Goal: Information Seeking & Learning: Learn about a topic

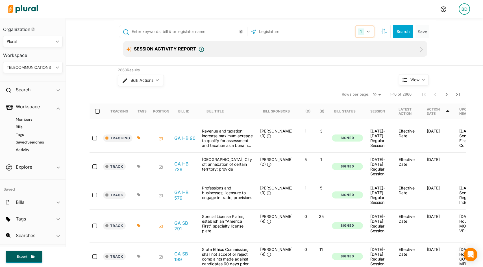
click at [367, 30] on button "1" at bounding box center [365, 31] width 18 height 11
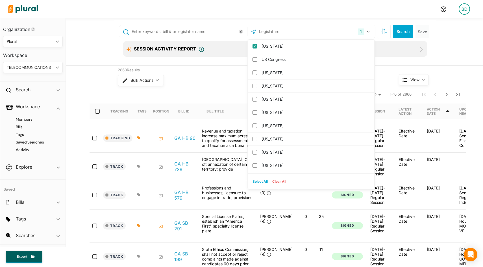
click at [258, 180] on button "Select All" at bounding box center [260, 182] width 20 height 8
checkbox input "true"
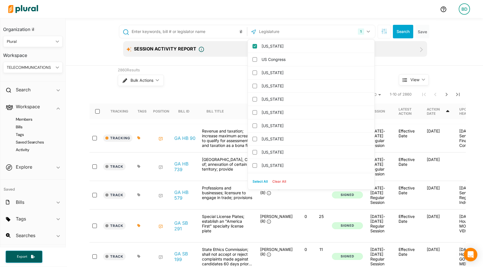
checkbox input "true"
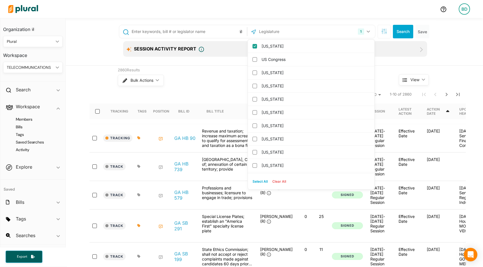
checkbox input "true"
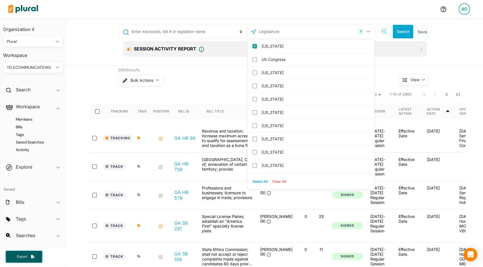
checkbox input "true"
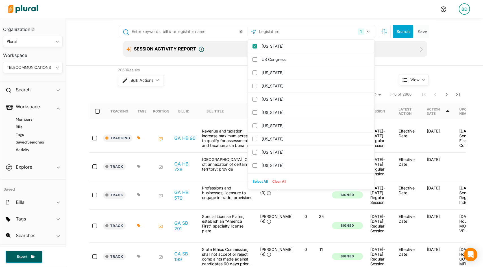
checkbox input "true"
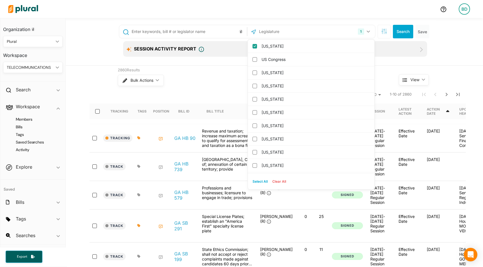
checkbox input "true"
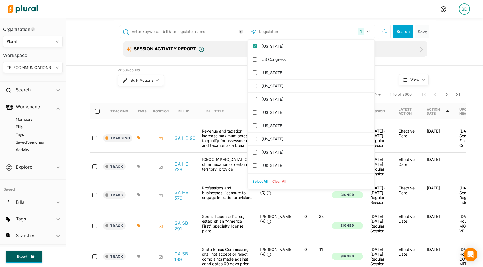
checkbox input "true"
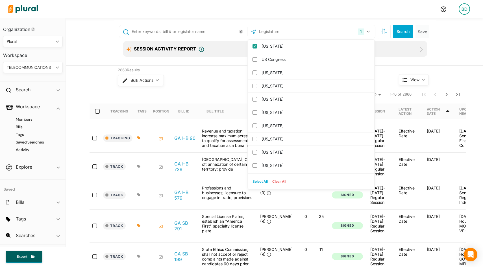
checkbox input "true"
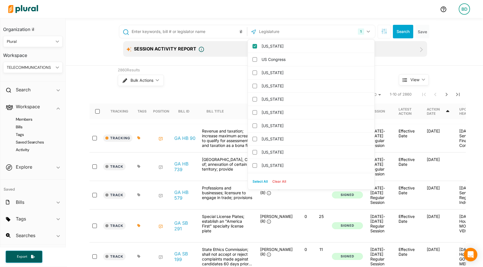
checkbox input "true"
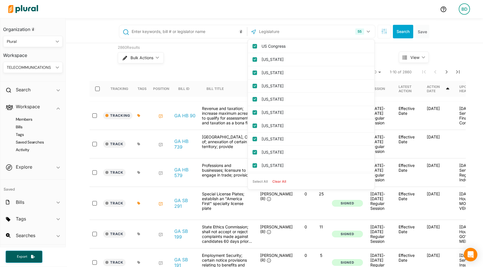
click at [198, 34] on input "text" at bounding box center [188, 31] width 114 height 11
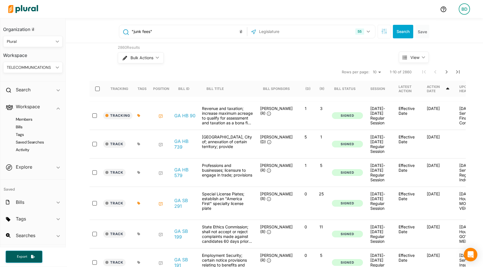
type input ""junk fees""
click at [407, 30] on button "Search" at bounding box center [403, 32] width 20 height 14
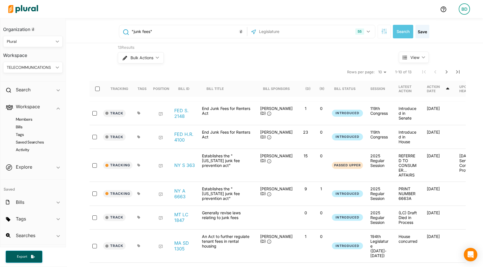
click at [221, 29] on input ""junk fees"" at bounding box center [188, 31] width 114 height 11
click at [221, 29] on input "text" at bounding box center [188, 31] width 114 height 11
type input "("school" OR "education") AND ("obesity")"
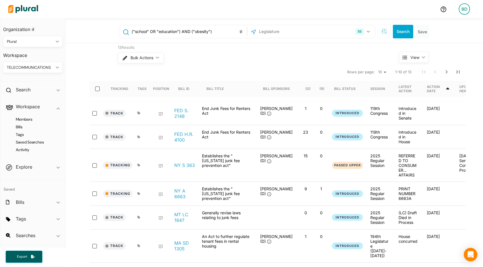
click at [225, 32] on input "("school" OR "education") AND ("obesity")" at bounding box center [188, 31] width 114 height 11
click at [407, 30] on button "Search" at bounding box center [403, 32] width 20 height 14
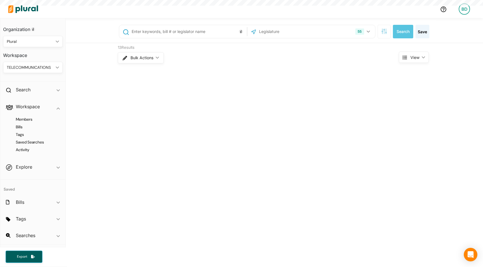
click at [215, 34] on input "text" at bounding box center [188, 31] width 114 height 11
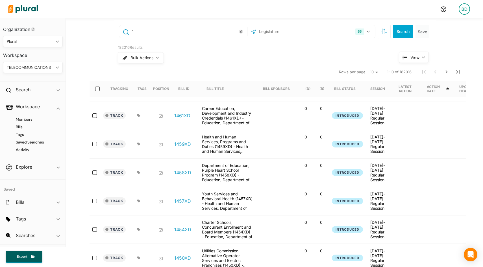
type input ""junk fee""
click at [406, 26] on button "Search" at bounding box center [403, 32] width 20 height 14
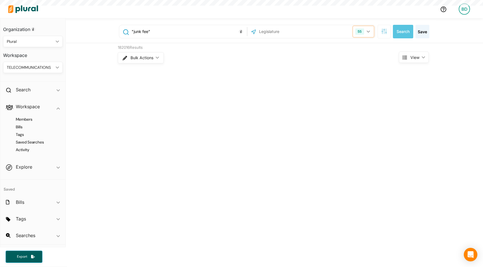
click at [368, 30] on icon "button" at bounding box center [368, 31] width 3 height 2
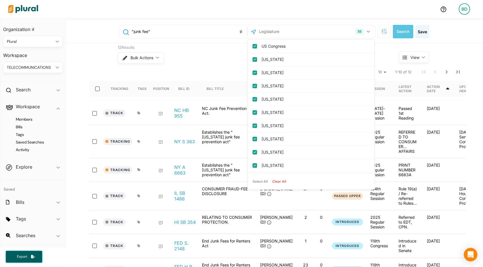
click at [280, 182] on button "Clear All" at bounding box center [279, 182] width 18 height 8
checkbox input "false"
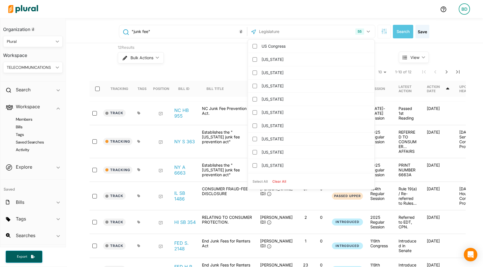
checkbox input "false"
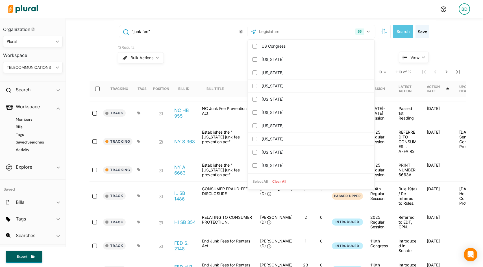
checkbox input "false"
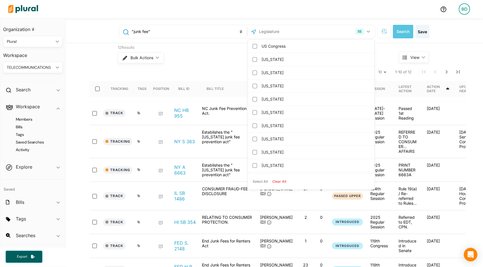
checkbox input "false"
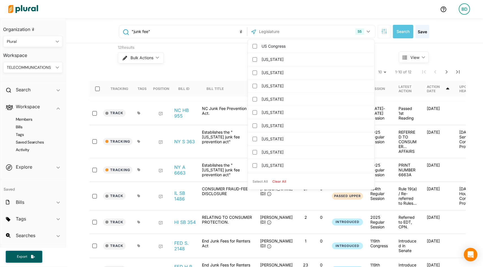
checkbox input "false"
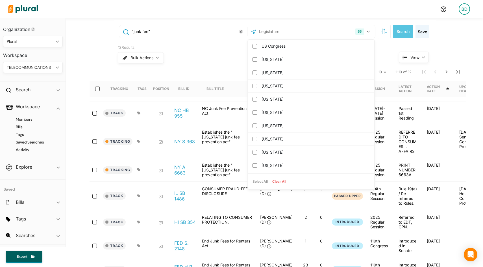
checkbox input "false"
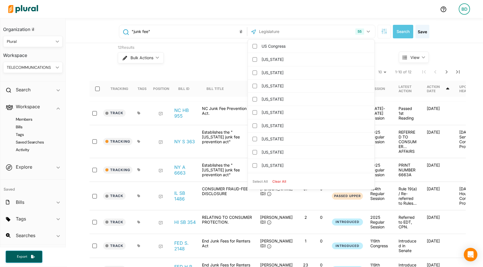
checkbox input "false"
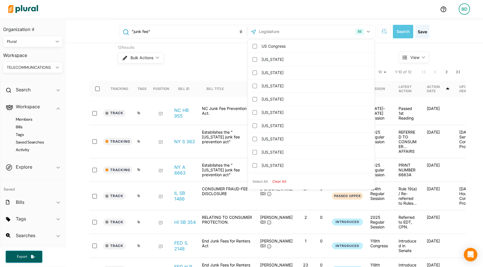
checkbox input "false"
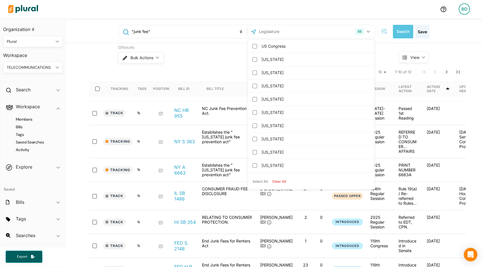
checkbox input "false"
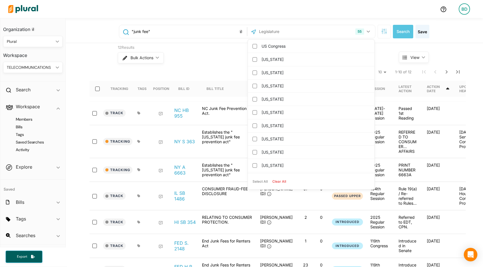
checkbox input "false"
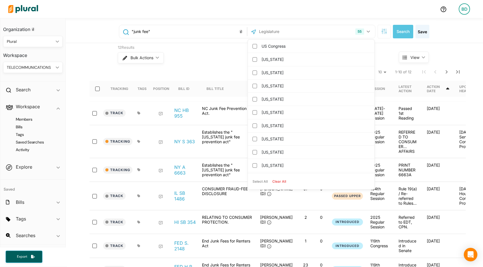
checkbox input "false"
checkbox columbia "false"
checkbox input "false"
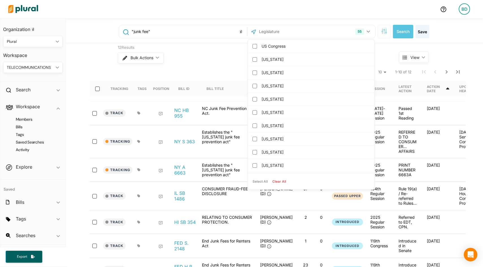
checkbox input "false"
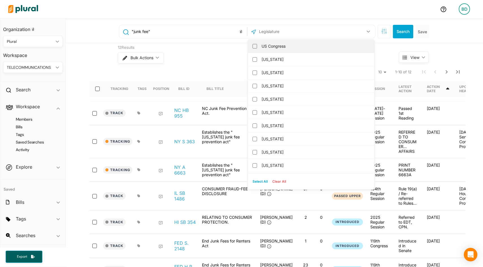
click at [266, 45] on label "US Congress" at bounding box center [314, 46] width 107 height 8
click at [257, 45] on input "US Congress" at bounding box center [254, 46] width 5 height 5
checkbox input "true"
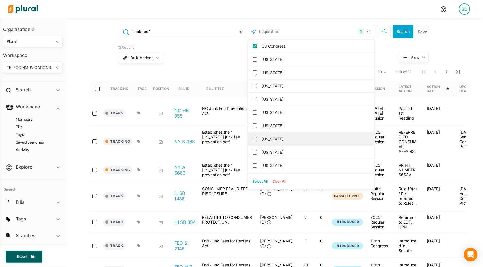
scroll to position [40, 0]
click at [345, 7] on div at bounding box center [221, 9] width 430 height 20
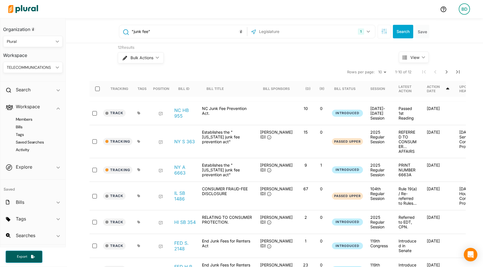
click at [320, 55] on div "Bulk Actions ic_keyboard_arrow_down" at bounding box center [248, 58] width 260 height 15
click at [58, 236] on icon "ic_keyboard_arrow_down" at bounding box center [57, 236] width 3 height 3
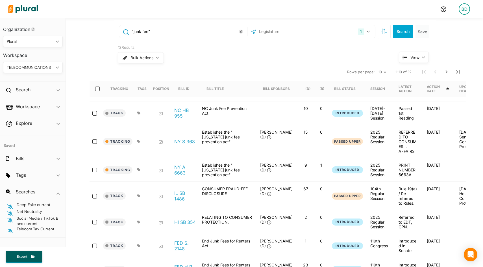
click at [39, 63] on div "TELECOMMUNICATIONS ic_keyboard_arrow_down" at bounding box center [33, 67] width 60 height 11
click at [21, 119] on div "PLURAL" at bounding box center [31, 119] width 46 height 5
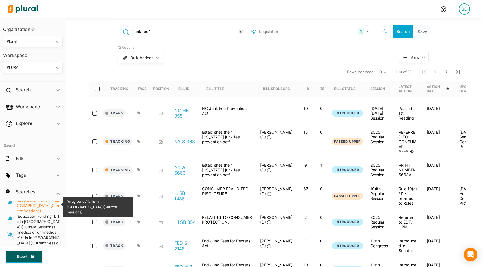
scroll to position [40, 0]
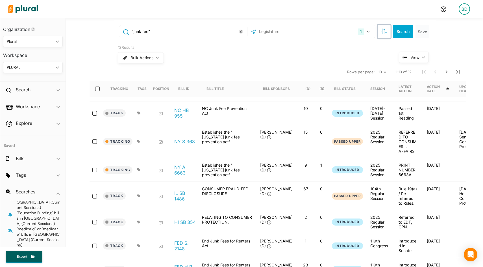
click at [384, 36] on button "button" at bounding box center [384, 32] width 13 height 14
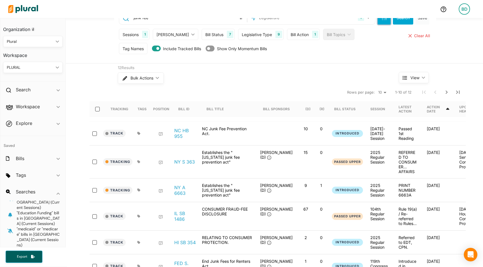
scroll to position [19, 0]
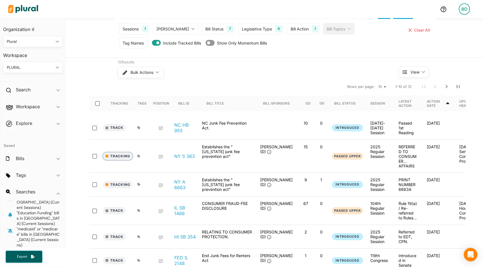
click at [119, 153] on button "Tracking" at bounding box center [117, 156] width 29 height 7
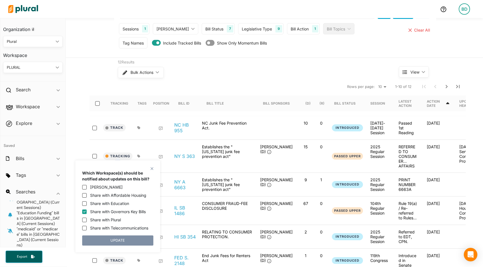
click at [112, 221] on label "Share with Plural" at bounding box center [105, 220] width 31 height 6
click at [87, 221] on input "Share with Plural" at bounding box center [84, 220] width 5 height 5
checkbox input "true"
drag, startPoint x: 110, startPoint y: 220, endPoint x: 123, endPoint y: 222, distance: 12.9
click at [123, 222] on div "Share with Plural" at bounding box center [117, 220] width 71 height 6
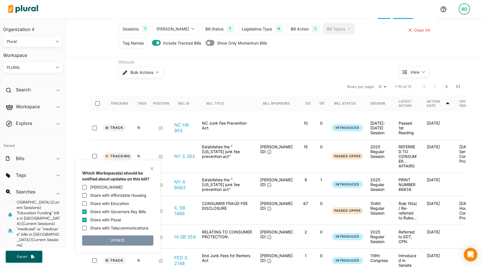
click at [115, 196] on label "Share with Affordable Housing" at bounding box center [118, 196] width 56 height 6
click at [87, 196] on input "Share with Affordable Housing" at bounding box center [84, 195] width 5 height 5
checkbox input "true"
click at [84, 211] on input "Share with Governors Key Bills" at bounding box center [84, 212] width 5 height 5
checkbox input "false"
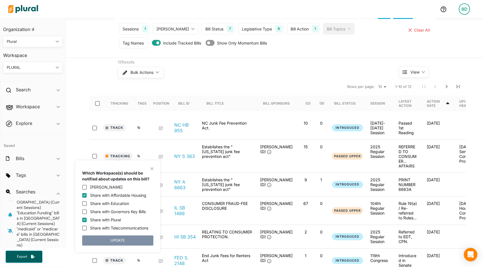
click at [202, 86] on nav "Rows per page: 10 20 50 1-10 of 12" at bounding box center [278, 87] width 376 height 16
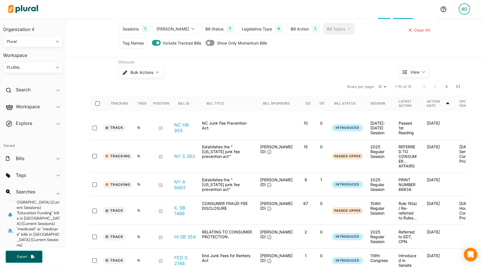
click at [139, 155] on icon at bounding box center [138, 156] width 3 height 3
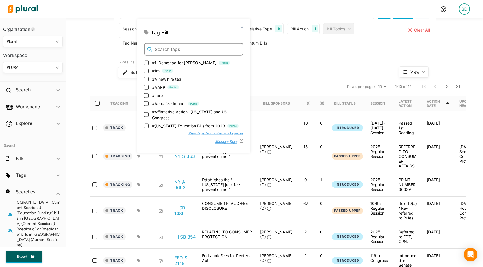
click at [176, 49] on input "text" at bounding box center [193, 49] width 99 height 12
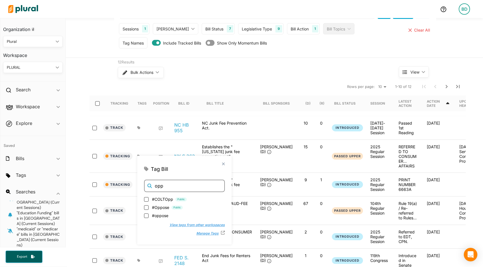
click at [170, 187] on input "opp" at bounding box center [184, 186] width 81 height 12
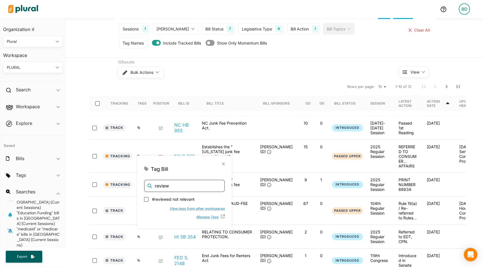
drag, startPoint x: 177, startPoint y: 188, endPoint x: 151, endPoint y: 184, distance: 26.9
click at [151, 184] on div "review" at bounding box center [184, 186] width 81 height 12
type input "review"
click at [209, 82] on nav "Rows per page: 10 20 50 1-10 of 12" at bounding box center [278, 87] width 376 height 16
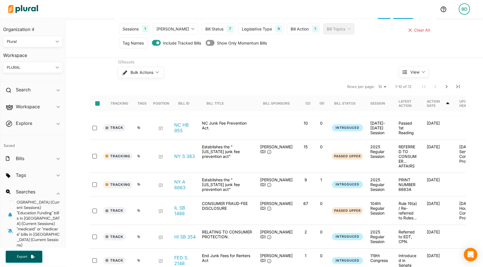
click at [97, 104] on input "select-all-rows" at bounding box center [97, 103] width 5 height 5
checkbox input "true"
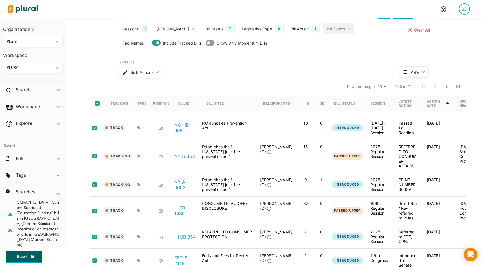
checkbox input "true"
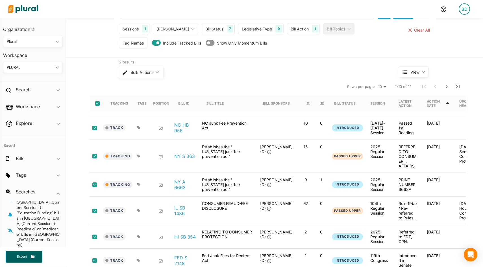
checkbox input "true"
click at [156, 73] on icon "ic_keyboard_arrow_down" at bounding box center [156, 72] width 6 height 3
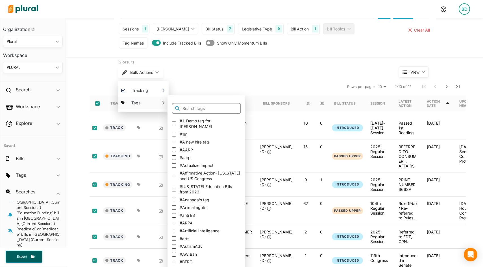
click at [199, 108] on input "text" at bounding box center [206, 108] width 69 height 11
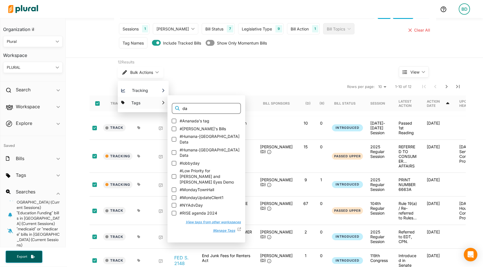
type input "d"
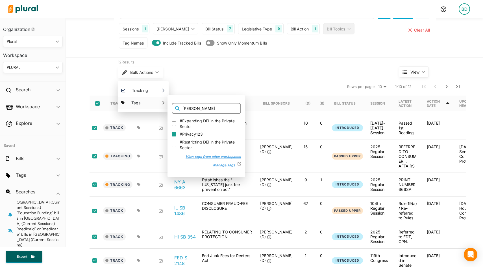
type input "[PERSON_NAME]"
click at [176, 134] on input "#Privacy123" at bounding box center [174, 134] width 5 height 5
checkbox input "true"
checkbox input "false"
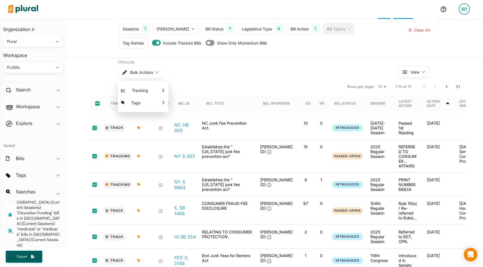
click at [239, 69] on div "Bulk Actions ic_keyboard_arrow_down Tracking Which Workspace(s) should be notif…" at bounding box center [248, 72] width 260 height 15
click at [59, 104] on span "ic_keyboard_arrow_down" at bounding box center [57, 108] width 3 height 8
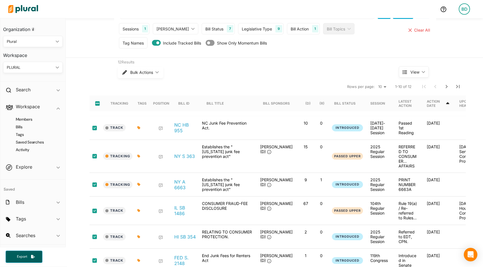
click at [35, 69] on div "PLURAL" at bounding box center [30, 68] width 47 height 6
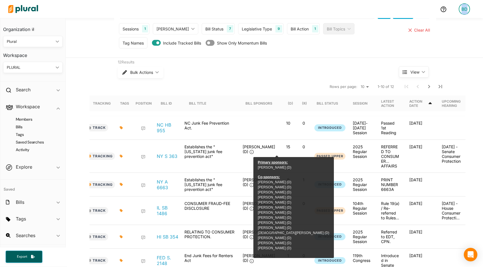
scroll to position [0, 0]
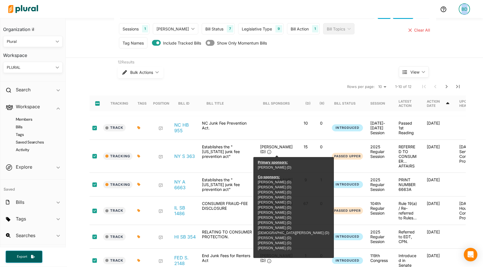
click at [39, 68] on div "PLURAL" at bounding box center [30, 68] width 47 height 6
click at [36, 103] on div "GOVERNORS KEY BILLS" at bounding box center [30, 101] width 44 height 5
click at [20, 128] on h4 "Bills" at bounding box center [34, 127] width 51 height 5
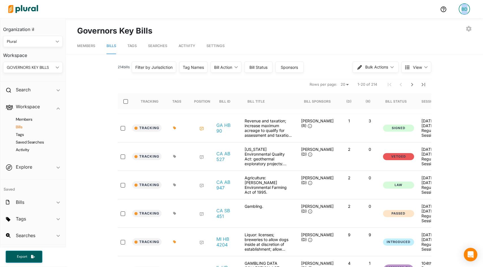
click at [150, 66] on div "Filter by Jurisdiction" at bounding box center [153, 67] width 37 height 6
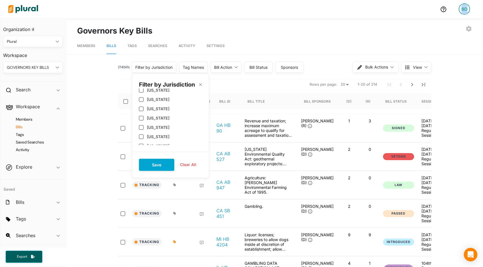
scroll to position [195, 0]
click at [158, 125] on label "[US_STATE]" at bounding box center [158, 126] width 23 height 5
checkbox input "true"
click at [158, 162] on button "Save" at bounding box center [156, 165] width 35 height 12
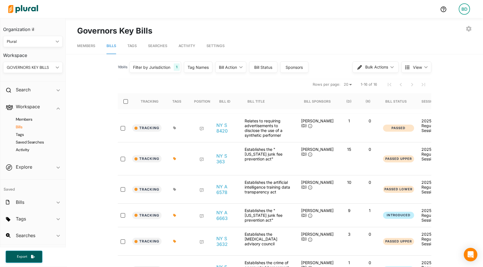
click at [235, 66] on div "Bill Action" at bounding box center [228, 67] width 18 height 6
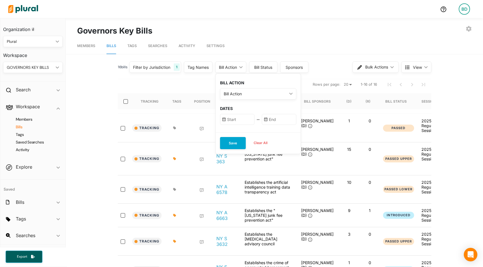
click at [242, 91] on div "Bill Action" at bounding box center [255, 94] width 63 height 6
click at [247, 133] on label "Any Action" at bounding box center [244, 133] width 20 height 6
click at [230, 133] on Action "Any Action" at bounding box center [227, 133] width 5 height 5
click at [241, 114] on input "text" at bounding box center [237, 119] width 34 height 11
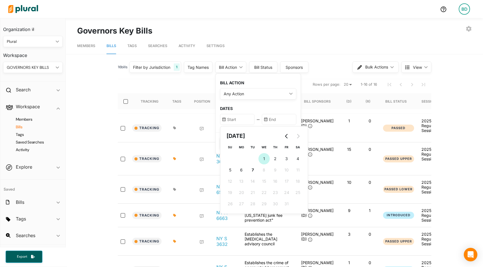
click at [265, 158] on span "1" at bounding box center [264, 159] width 2 height 6
click at [254, 170] on span "7" at bounding box center [253, 170] width 2 height 6
type input "[DATE]"
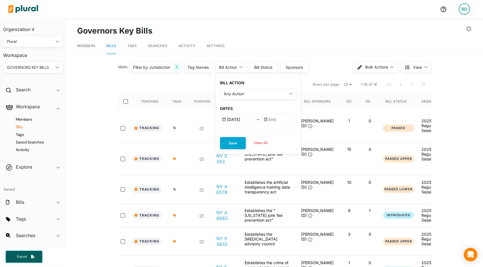
click at [277, 119] on input "text" at bounding box center [279, 119] width 34 height 11
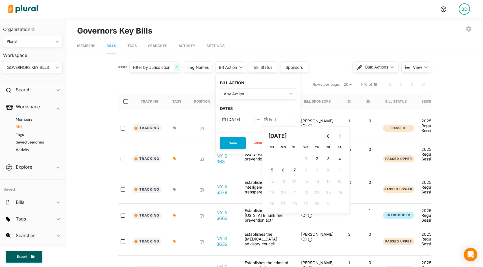
click at [265, 71] on div "Bill Status" at bounding box center [263, 67] width 28 height 11
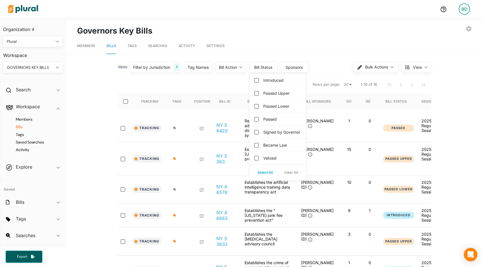
click at [266, 177] on button "Select All" at bounding box center [265, 173] width 27 height 8
checkbox input "true"
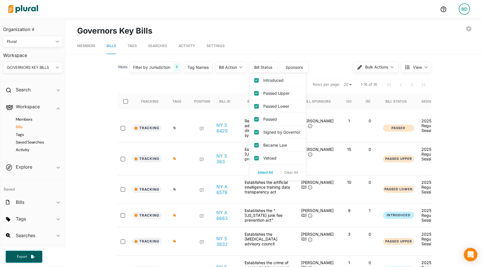
checkbox governor "true"
checkbox input "true"
click at [270, 82] on label "Introduced" at bounding box center [273, 80] width 20 height 6
click at [259, 82] on input "Introduced" at bounding box center [256, 80] width 5 height 5
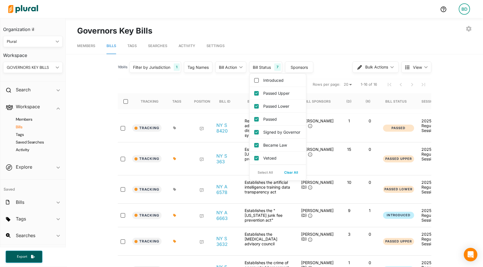
checkbox input "false"
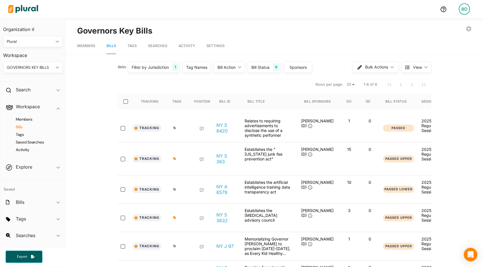
click at [224, 88] on nav "Rows per page: 20 50 1-6 of 6" at bounding box center [274, 85] width 313 height 16
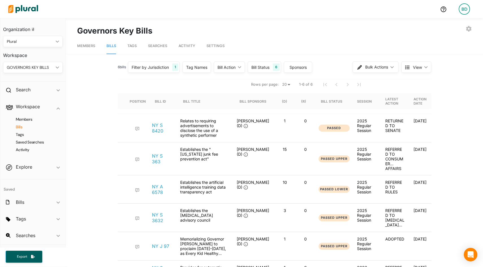
scroll to position [0, 63]
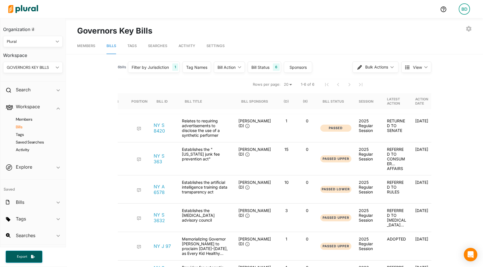
click at [199, 65] on div "Tag Names" at bounding box center [196, 67] width 21 height 6
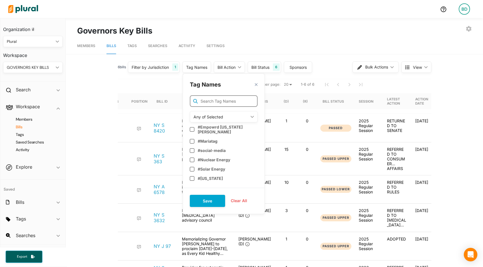
click at [210, 103] on input "text" at bounding box center [224, 101] width 68 height 12
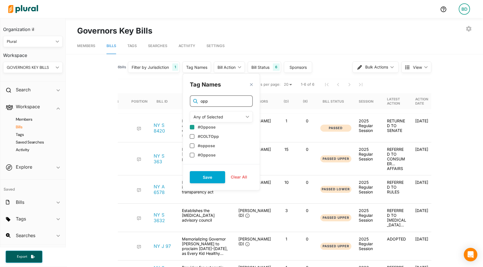
type input "opp"
click at [193, 125] on input "checkbox" at bounding box center [192, 127] width 5 height 5
checkbox input "true"
click at [232, 115] on div "Any of Selected" at bounding box center [218, 117] width 50 height 6
click at [252, 81] on div "Tag Names close" at bounding box center [221, 85] width 63 height 8
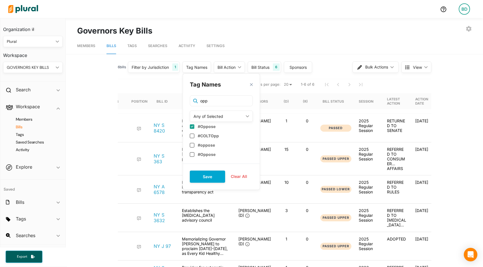
click at [252, 84] on polygon at bounding box center [251, 84] width 5 height 5
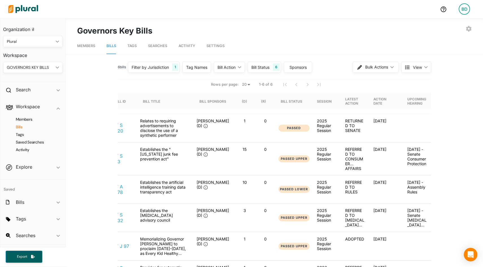
scroll to position [0, 0]
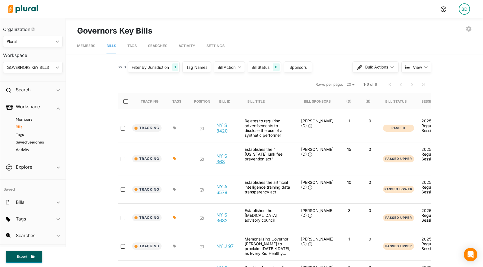
click at [221, 158] on link "NY S 363" at bounding box center [225, 158] width 19 height 11
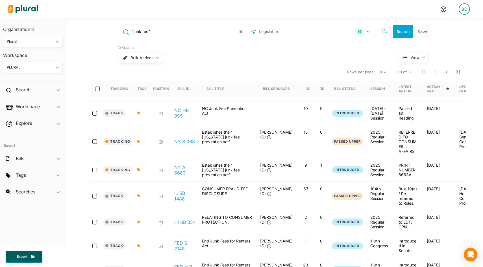
click at [464, 11] on div "BD" at bounding box center [464, 8] width 11 height 11
click at [444, 67] on link "Notification Settings" at bounding box center [448, 67] width 49 height 14
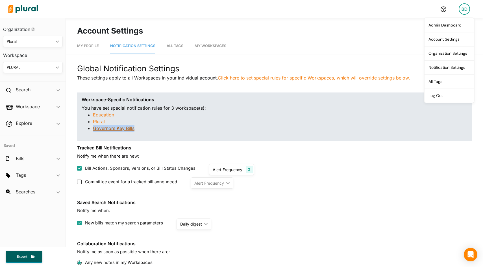
click at [125, 128] on link "Governors Key Bills" at bounding box center [114, 129] width 42 height 6
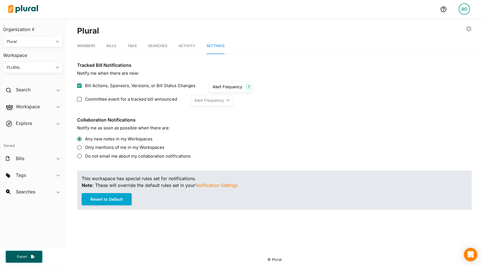
click at [225, 88] on div "Alert Frequency" at bounding box center [228, 87] width 30 height 6
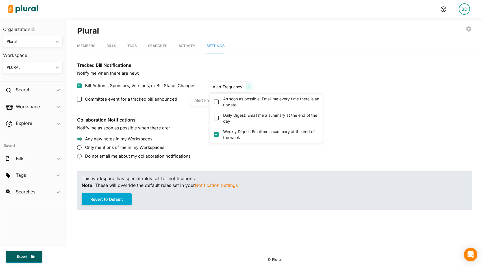
click at [237, 100] on label "As soon as possible: Email me every time there is an update" at bounding box center [272, 102] width 98 height 12
click at [212, 102] on div "As soon as possible: Email me every time there is an update" at bounding box center [266, 102] width 113 height 16
click at [214, 101] on update "As soon as possible: Email me every time there is an update" at bounding box center [216, 102] width 5 height 5
checkbox update "true"
click at [215, 134] on week "Weekly Digest: Email me a summary at the end of the week" at bounding box center [216, 134] width 5 height 5
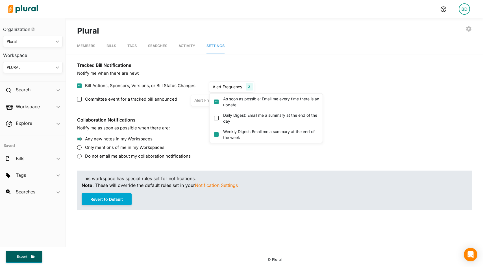
checkbox week "false"
click at [256, 156] on label "Do not email me about my collaboration notifications" at bounding box center [274, 156] width 395 height 6
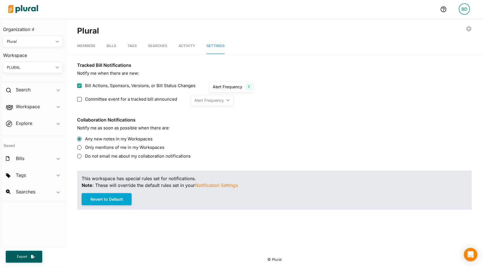
click at [464, 6] on div "BD" at bounding box center [464, 8] width 11 height 11
click at [450, 67] on link "Notification Settings" at bounding box center [448, 67] width 49 height 14
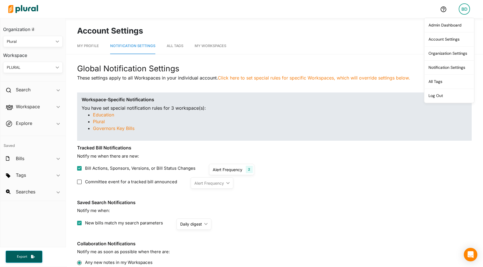
click at [39, 66] on div "PLURAL" at bounding box center [30, 68] width 47 height 6
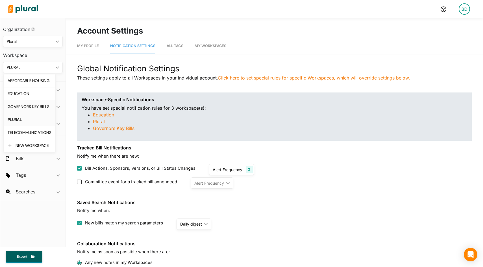
click at [35, 106] on div "GOVERNORS KEY BILLS" at bounding box center [30, 106] width 44 height 5
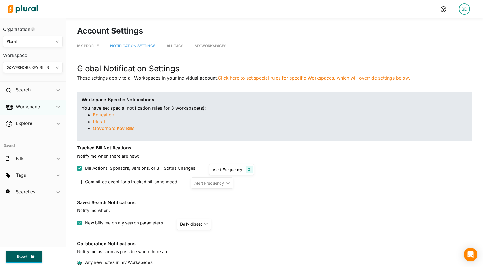
click at [59, 108] on icon "ic_keyboard_arrow_down" at bounding box center [57, 107] width 3 height 3
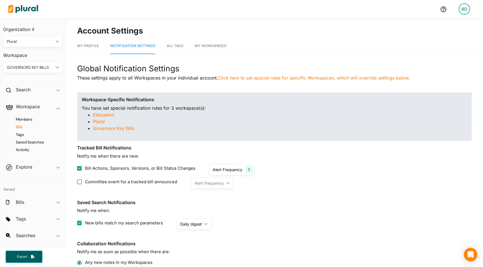
click at [17, 126] on h4 "Bills" at bounding box center [34, 127] width 51 height 5
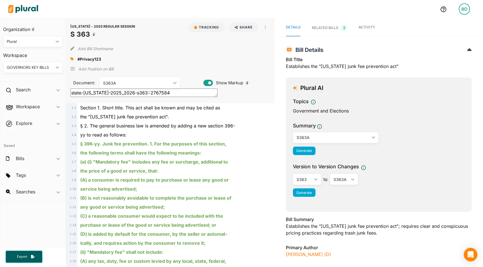
click at [154, 84] on div "S363A" at bounding box center [137, 83] width 68 height 6
click at [112, 96] on div "S363" at bounding box center [139, 96] width 71 height 5
click at [122, 83] on div "S363" at bounding box center [137, 83] width 68 height 6
click at [116, 110] on div "S363A" at bounding box center [139, 109] width 71 height 5
type textarea "state-ny-2025_2026-s363::2767584"
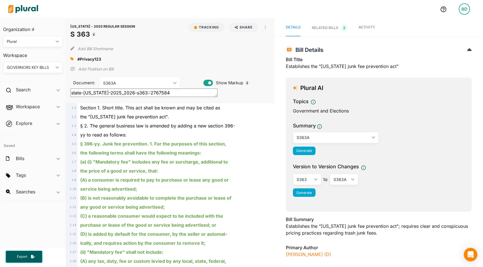
click at [71, 46] on div "Add Bill Shortname" at bounding box center [169, 47] width 199 height 11
click at [73, 47] on icon at bounding box center [72, 49] width 4 height 4
type input "Junk Fee"
click at [152, 66] on div "NEW YORK - 2025 REGULAR SESSION S 363 Tracking Share Email LinkedIn X Facebook …" at bounding box center [170, 60] width 208 height 85
click at [74, 68] on icon at bounding box center [72, 69] width 5 height 5
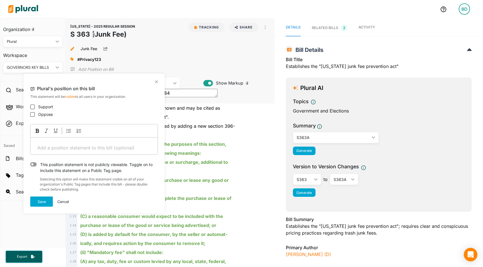
click at [62, 144] on div "Add a position statement to this bill (optional) ﻿" at bounding box center [93, 146] width 127 height 17
click at [59, 147] on p "Add a position statement to this bill (optional) ﻿" at bounding box center [94, 148] width 114 height 7
drag, startPoint x: 42, startPoint y: 149, endPoint x: 46, endPoint y: 149, distance: 3.7
click at [46, 149] on span "WE don't think this will move" at bounding box center [68, 148] width 62 height 6
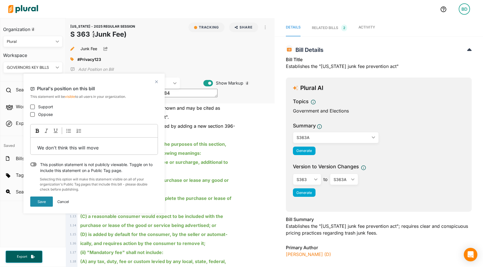
click at [43, 200] on button "Save" at bounding box center [41, 202] width 23 height 10
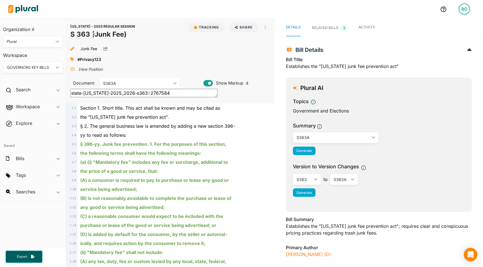
click at [74, 69] on icon at bounding box center [72, 69] width 5 height 5
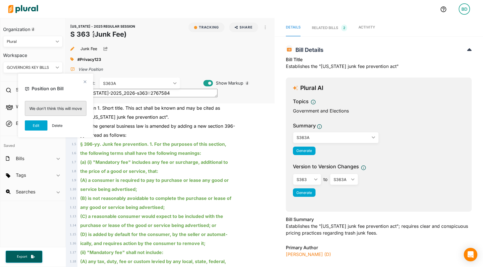
click at [147, 114] on div "close Position on Bill We don't think this will move Edit Delete" at bounding box center [88, 106] width 141 height 64
click at [86, 81] on polygon at bounding box center [84, 81] width 5 height 5
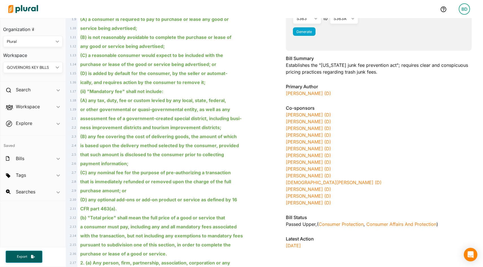
scroll to position [166, 0]
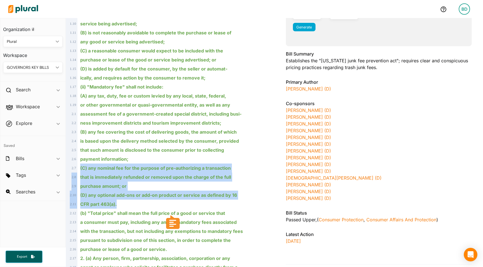
drag, startPoint x: 126, startPoint y: 204, endPoint x: 76, endPoint y: 167, distance: 62.9
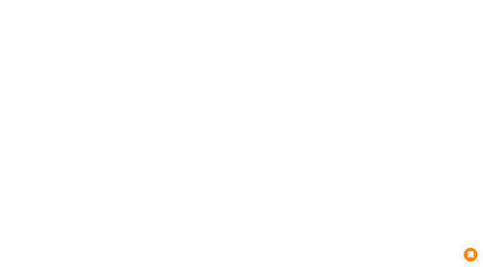
click at [173, 0] on body "BD Organization Plural ic_keyboard_arrow_down Personal Plural Workspace GOVERNO…" at bounding box center [241, 0] width 483 height 0
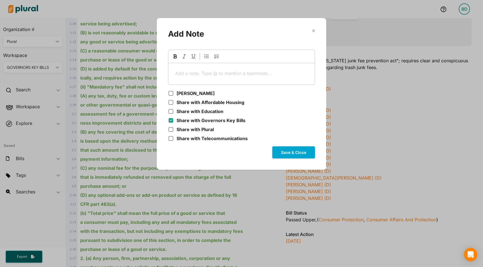
click at [193, 75] on p "Add a note. Type @ to mention a teammate... ﻿" at bounding box center [241, 73] width 133 height 7
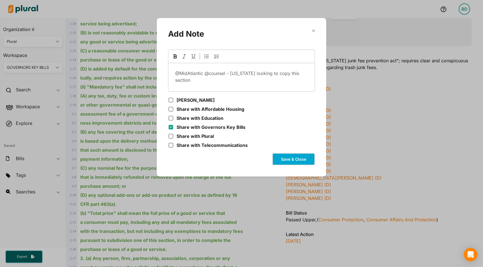
click at [293, 160] on button "Save & Close" at bounding box center [293, 159] width 43 height 12
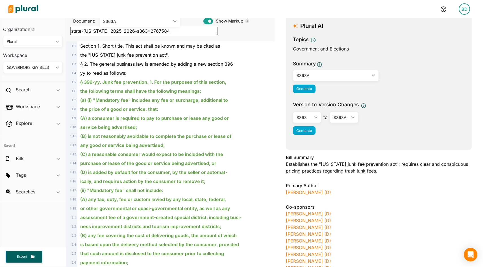
scroll to position [0, 0]
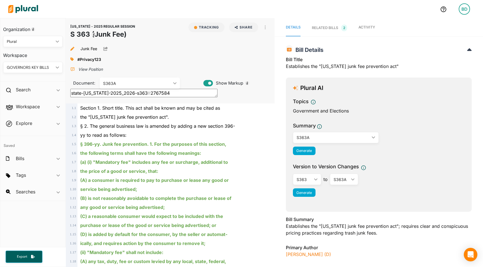
click at [373, 27] on span "Activity" at bounding box center [366, 27] width 17 height 4
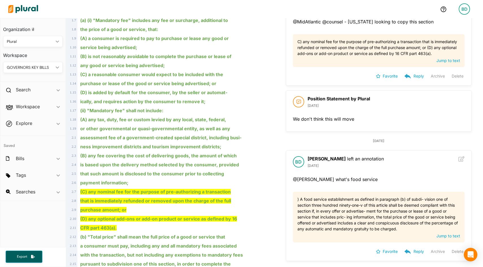
scroll to position [156, 0]
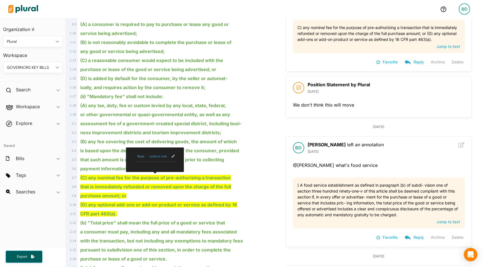
click at [139, 156] on button "Reply" at bounding box center [141, 156] width 12 height 4
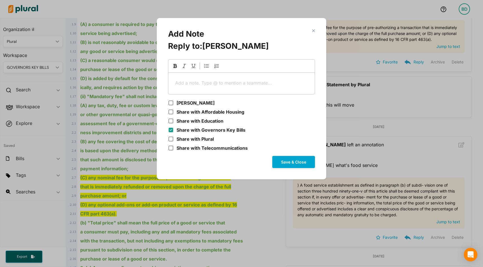
click at [314, 30] on polygon "Modal" at bounding box center [313, 30] width 5 height 5
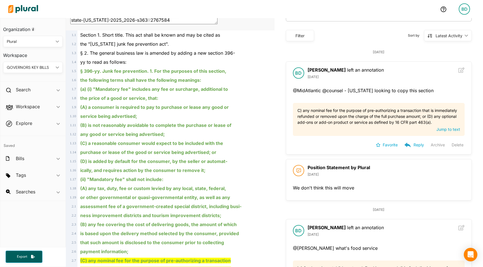
scroll to position [43, 0]
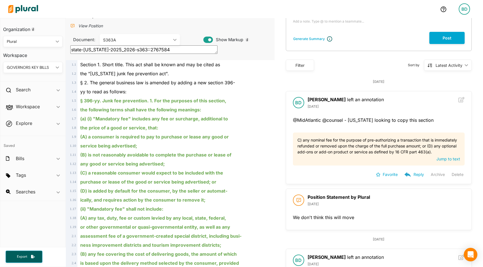
click at [418, 176] on p "Reply" at bounding box center [418, 175] width 10 height 4
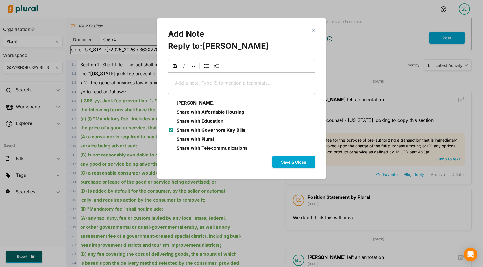
click at [314, 30] on polygon "Modal" at bounding box center [313, 30] width 5 height 5
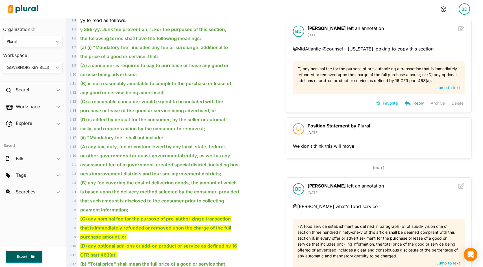
scroll to position [0, 0]
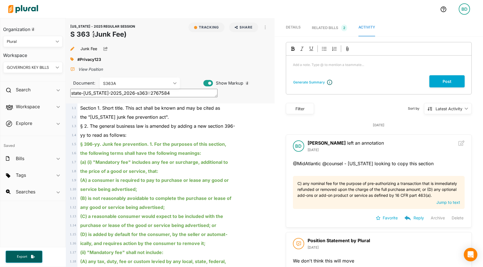
click at [292, 27] on span "Details" at bounding box center [293, 27] width 15 height 4
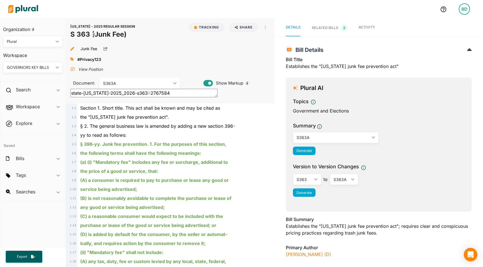
click at [344, 63] on div "Bill Title Establishes the "New York junk fee prevention act"" at bounding box center [379, 64] width 186 height 17
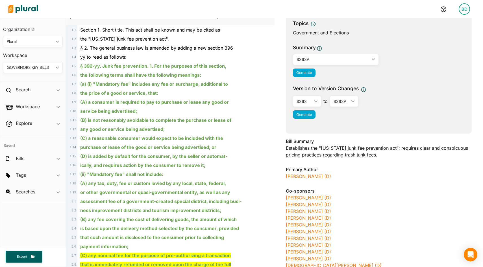
scroll to position [101, 0]
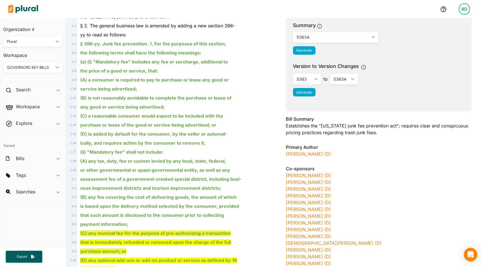
click at [334, 129] on div "Bill Summary Establishes the "New York junk fee prevention act"; requires clear…" at bounding box center [379, 128] width 186 height 24
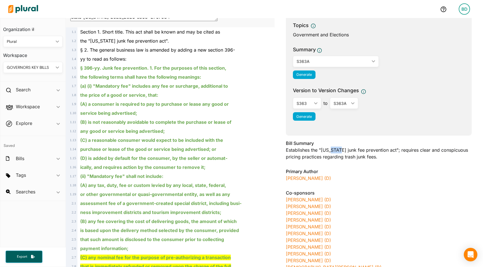
scroll to position [75, 0]
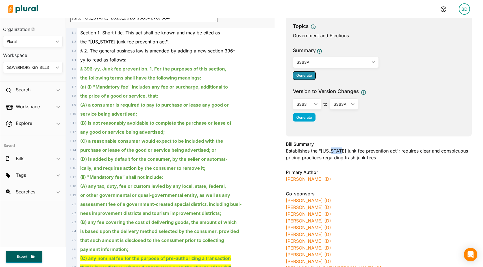
click at [303, 73] on span "Generate" at bounding box center [304, 75] width 16 height 4
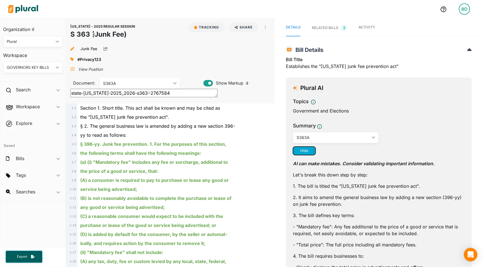
scroll to position [17, 0]
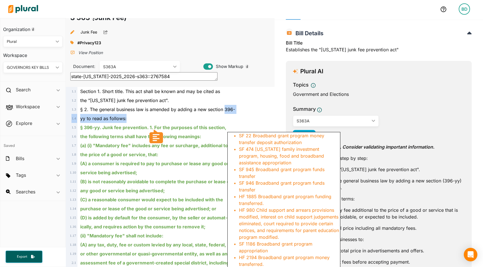
drag, startPoint x: 224, startPoint y: 110, endPoint x: 239, endPoint y: 117, distance: 16.9
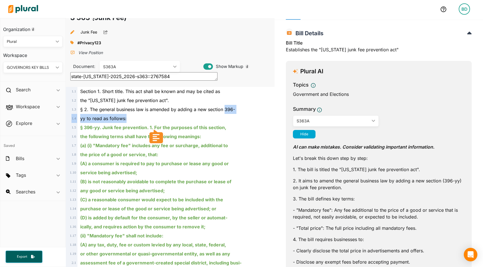
click at [230, 108] on span "§ 2. The general business law is amended by adding a new section 396-" at bounding box center [157, 110] width 155 height 6
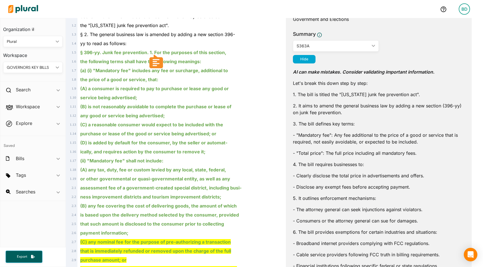
scroll to position [0, 0]
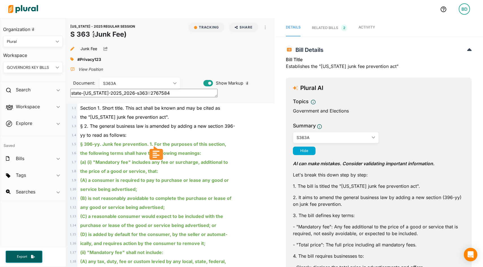
click at [367, 25] on span "Activity" at bounding box center [366, 27] width 17 height 4
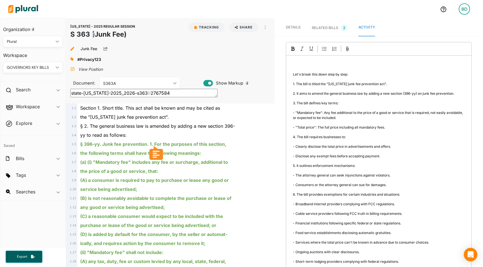
click at [312, 82] on div "Generate Summary ﻿ Let's break this down step by step: 1. The bill is titled th…" at bounding box center [379, 205] width 186 height 327
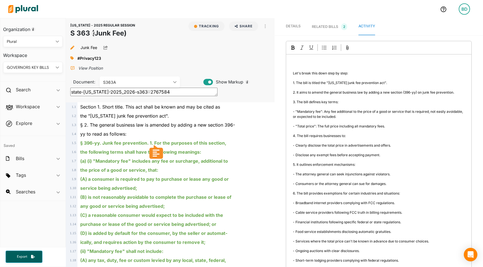
click at [297, 65] on p "﻿" at bounding box center [379, 63] width 172 height 5
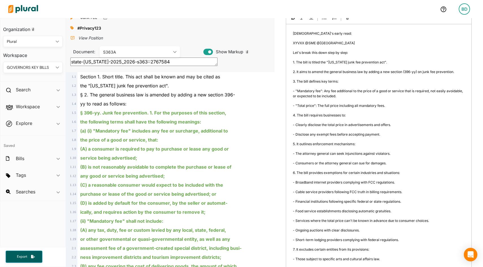
scroll to position [0, 0]
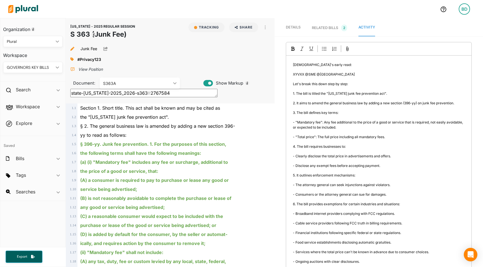
click at [295, 27] on span "Details" at bounding box center [293, 27] width 15 height 4
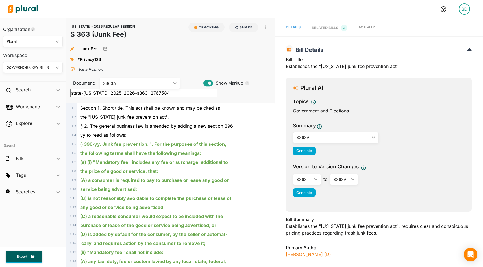
click at [330, 27] on div "RELATED BILLS 2" at bounding box center [329, 28] width 35 height 7
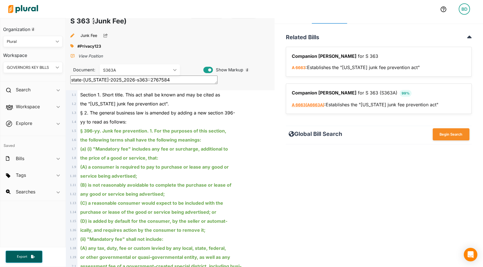
scroll to position [14, 0]
click at [451, 134] on button "Begin Search" at bounding box center [451, 134] width 37 height 12
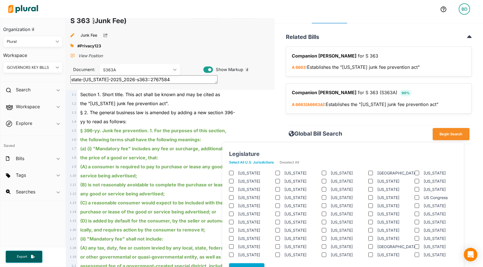
click at [262, 161] on jurisdictions "Select All U.S. Jurisdictions" at bounding box center [254, 162] width 51 height 8
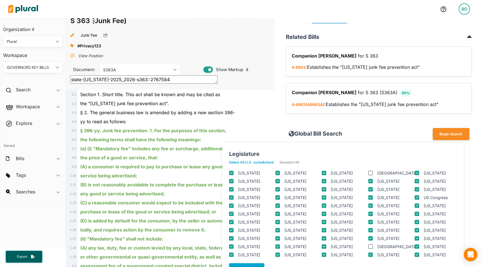
checkbox input "true"
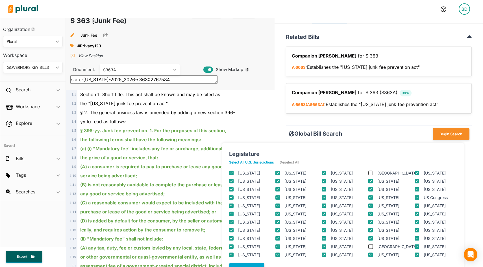
checkbox input "true"
checkbox columbia "true"
checkbox input "true"
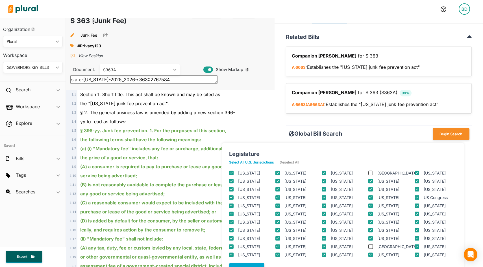
checkbox input "true"
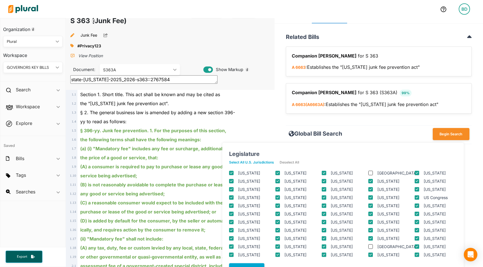
checkbox input "true"
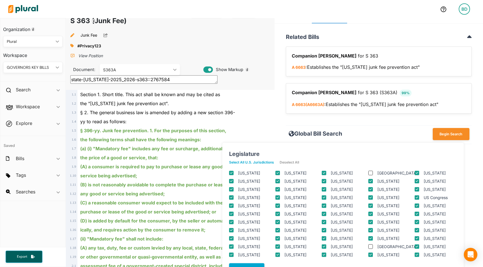
checkbox input "true"
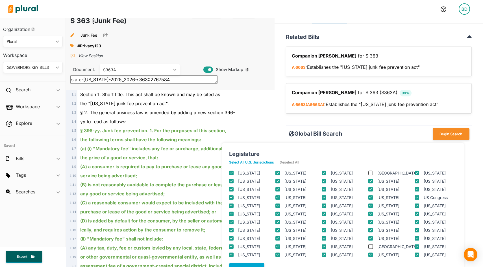
checkbox input "true"
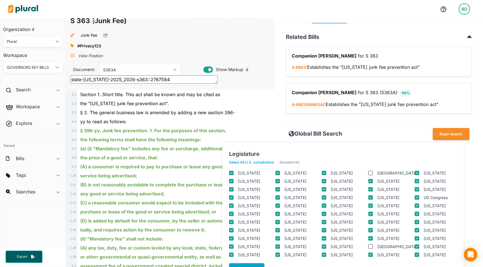
checkbox input "true"
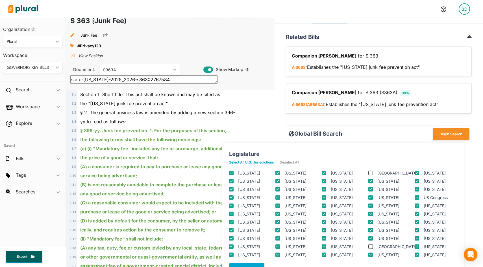
checkbox input "true"
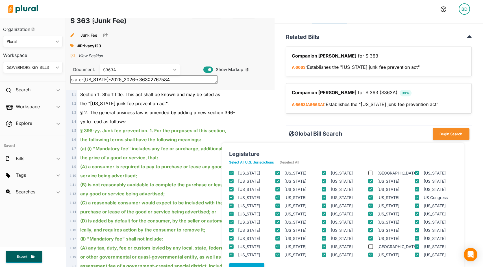
checkbox input "true"
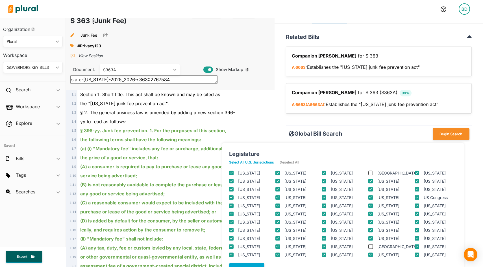
checkbox input "true"
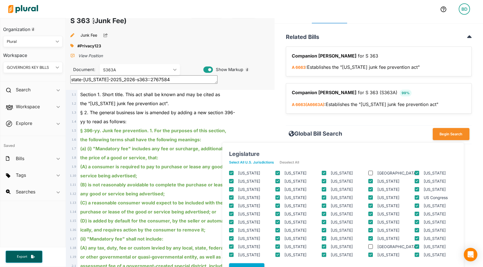
checkbox input "true"
click at [289, 162] on button "Deselect All" at bounding box center [292, 162] width 25 height 8
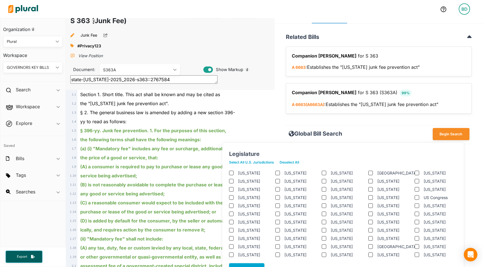
checkbox input "false"
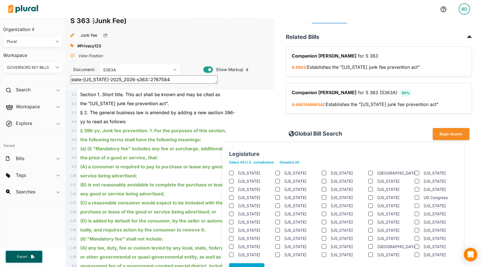
checkbox input "false"
checkbox columbia "false"
checkbox input "false"
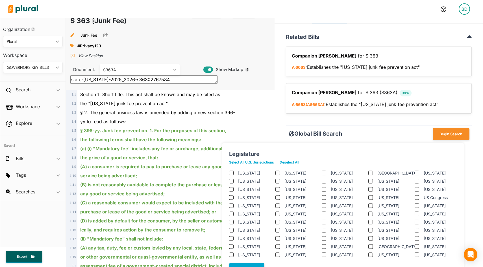
checkbox input "false"
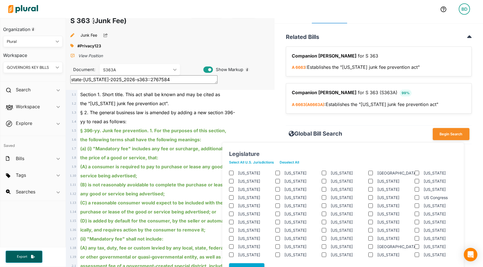
checkbox input "false"
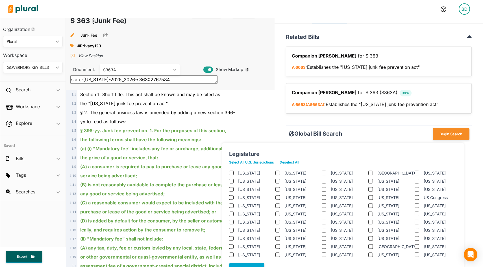
checkbox input "false"
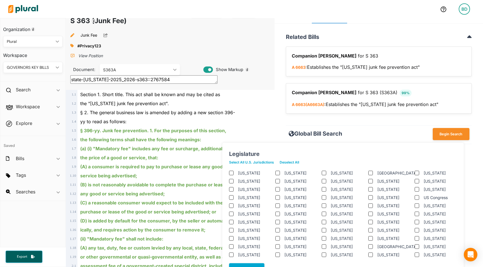
checkbox input "false"
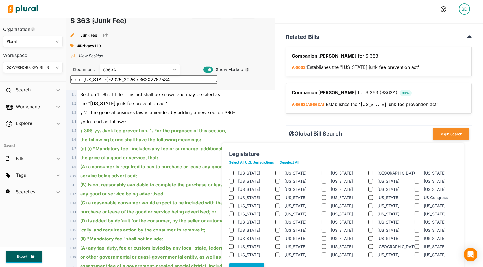
checkbox input "false"
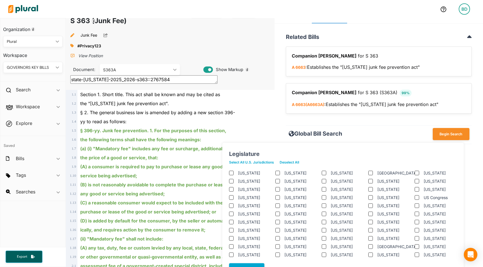
checkbox input "false"
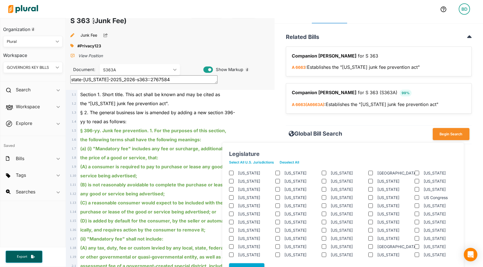
checkbox input "false"
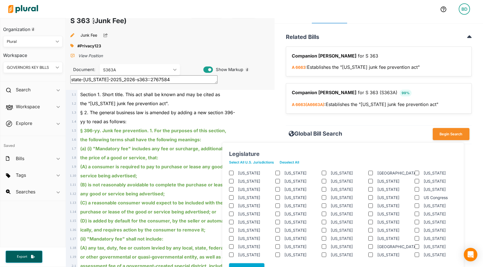
checkbox input "false"
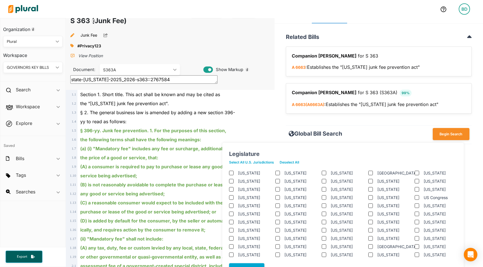
checkbox input "false"
click at [276, 128] on div "NEW YORK - 2025 REGULAR SESSION S 363 (Junk Fee) Related Bills Companion Bill f…" at bounding box center [378, 86] width 208 height 115
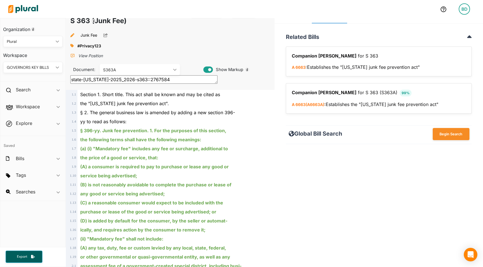
scroll to position [0, 0]
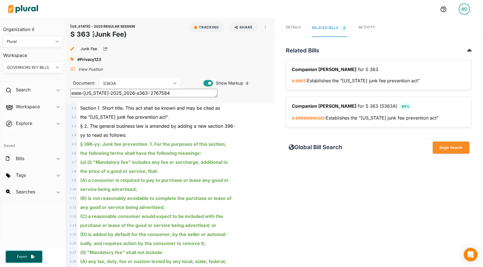
click at [291, 26] on span "Details" at bounding box center [293, 27] width 15 height 4
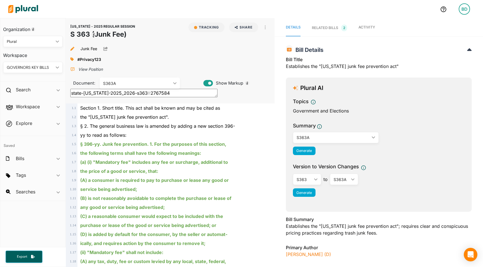
scroll to position [8, 0]
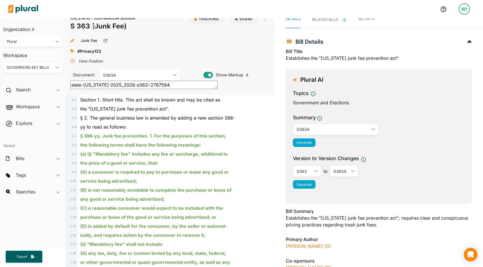
click at [362, 19] on span "Activity" at bounding box center [366, 19] width 17 height 4
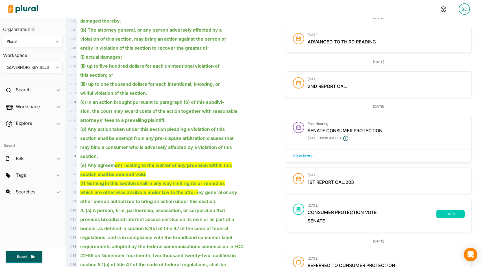
scroll to position [655, 0]
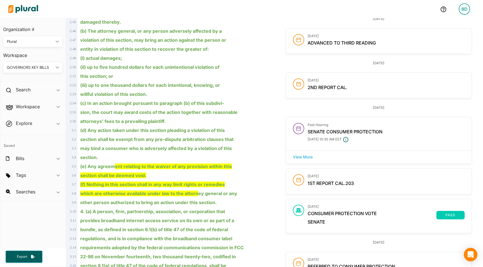
click at [303, 156] on button "View More" at bounding box center [302, 157] width 31 height 8
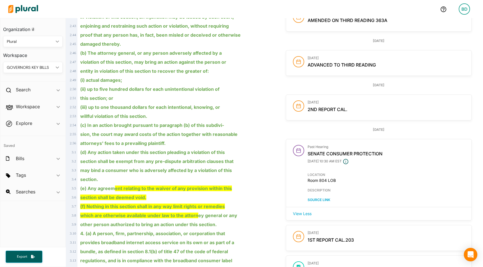
scroll to position [630, 0]
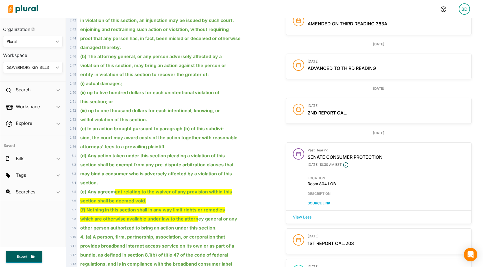
click at [331, 156] on span "Senate Consumer Protection" at bounding box center [345, 157] width 75 height 6
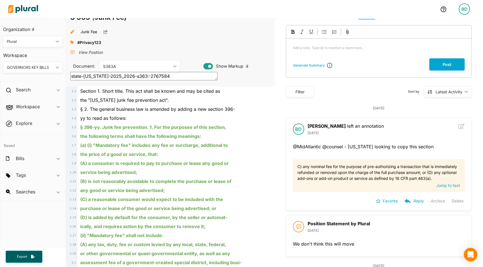
scroll to position [0, 0]
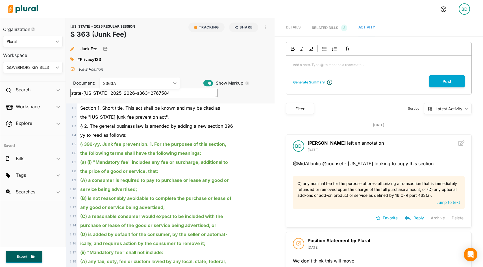
click at [304, 68] on div "Add a note. Type @ to mention a teammate... ﻿" at bounding box center [378, 66] width 185 height 20
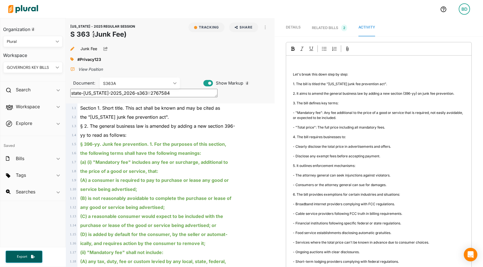
click at [309, 83] on div "Generate Summary ﻿ Let's break this down step by step: 1. The bill is titled th…" at bounding box center [379, 205] width 186 height 327
click at [347, 50] on icon at bounding box center [347, 49] width 2 height 5
click at [0, 0] on input "file" at bounding box center [0, 0] width 0 height 0
click at [292, 25] on span "Details" at bounding box center [293, 27] width 15 height 4
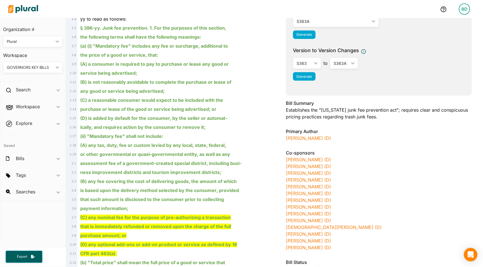
scroll to position [118, 0]
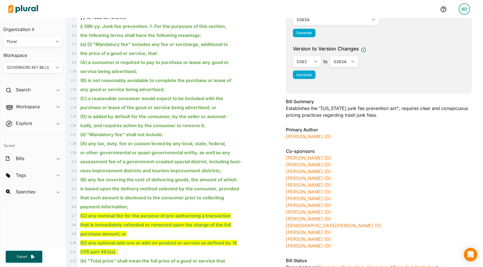
click at [305, 132] on h3 "Primary Author" at bounding box center [379, 130] width 186 height 7
click at [305, 137] on link "[PERSON_NAME] (D)" at bounding box center [308, 137] width 45 height 6
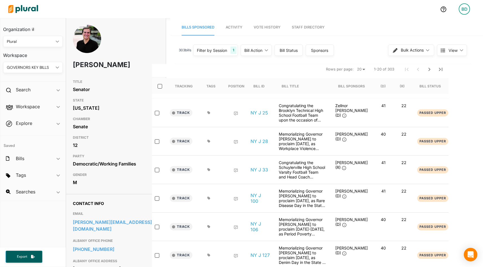
click at [271, 25] on span "Vote History" at bounding box center [267, 27] width 27 height 4
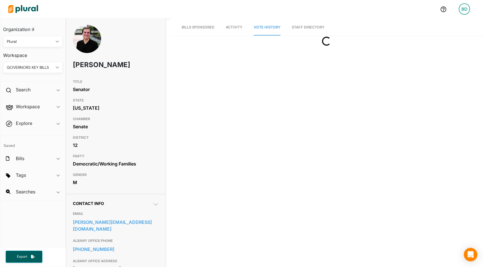
click at [305, 25] on link "Staff Directory" at bounding box center [308, 27] width 33 height 16
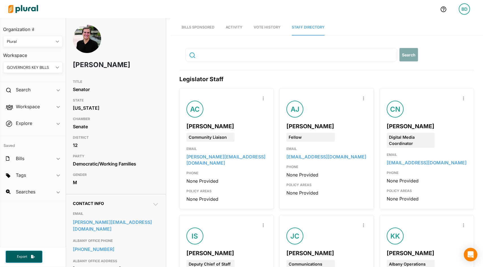
click at [232, 27] on span "Activity" at bounding box center [234, 27] width 17 height 4
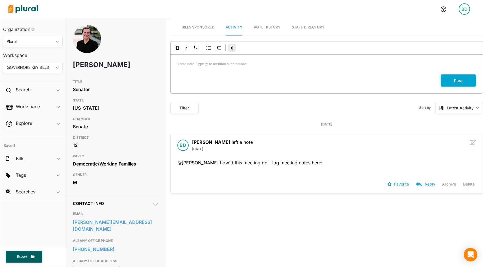
click at [233, 48] on icon at bounding box center [232, 48] width 5 height 5
click at [0, 0] on input "file" at bounding box center [0, 0] width 0 height 0
click at [215, 65] on p "Add a note. Type @ to mention a teammate... ﻿" at bounding box center [326, 64] width 298 height 5
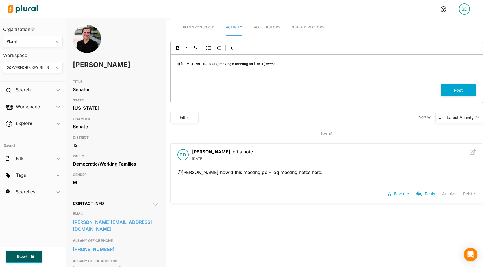
click at [453, 84] on div "@Christian making a meeting for HAlloween week ﻿" at bounding box center [327, 69] width 312 height 29
click at [456, 90] on button "Post" at bounding box center [458, 90] width 35 height 12
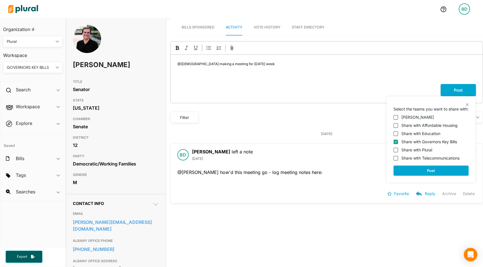
click at [467, 102] on div "close Select the teams you want to share with: Ben Duda Share with Affordable H…" at bounding box center [431, 140] width 89 height 86
click at [468, 106] on p "Select the teams you want to share with:" at bounding box center [430, 109] width 75 height 6
click at [37, 106] on h2 "Workspace" at bounding box center [28, 107] width 24 height 6
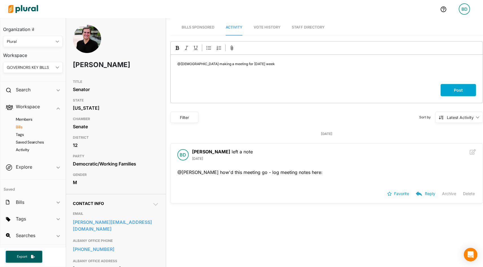
click at [23, 128] on h4 "Bills" at bounding box center [34, 127] width 51 height 5
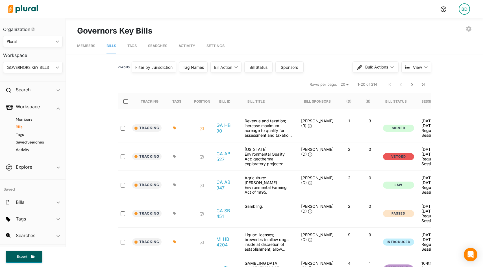
click at [56, 65] on div "GOVERNORS KEY BILLS ic_keyboard_arrow_down" at bounding box center [33, 67] width 60 height 11
click at [28, 143] on div "NEW WORKSPACE" at bounding box center [34, 145] width 36 height 5
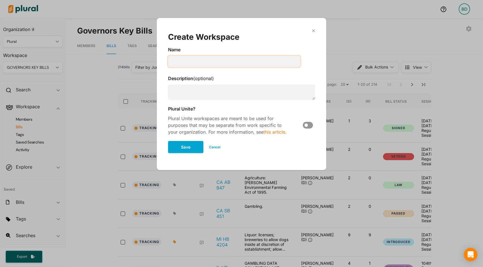
drag, startPoint x: 193, startPoint y: 62, endPoint x: 190, endPoint y: 55, distance: 7.9
click at [193, 62] on input "Modal" at bounding box center [234, 61] width 132 height 11
type input "SME / General Counsel"
click at [218, 149] on button "Cancel" at bounding box center [214, 147] width 23 height 8
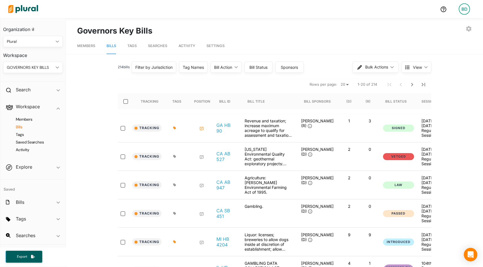
click at [135, 45] on span "Tags" at bounding box center [131, 46] width 9 height 4
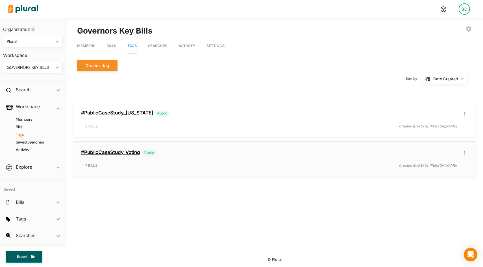
click at [121, 151] on link "#PublicCaseStudy_Voting" at bounding box center [110, 153] width 59 height 6
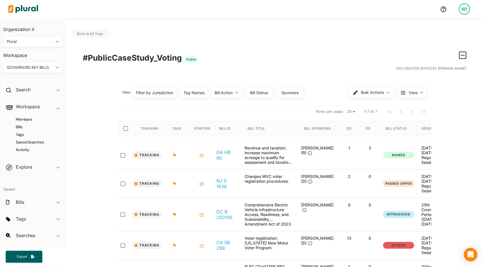
click at [464, 58] on button "button" at bounding box center [462, 55] width 7 height 7
click at [441, 95] on div "Publish Tag" at bounding box center [445, 92] width 34 height 5
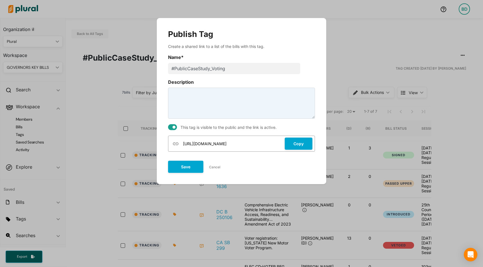
click at [226, 143] on span "https://pluralpolicy.com/app/tagged-bills/21464" at bounding box center [204, 144] width 46 height 6
click at [294, 145] on button "Copy" at bounding box center [299, 144] width 28 height 12
click at [302, 147] on button "Copy" at bounding box center [299, 144] width 28 height 12
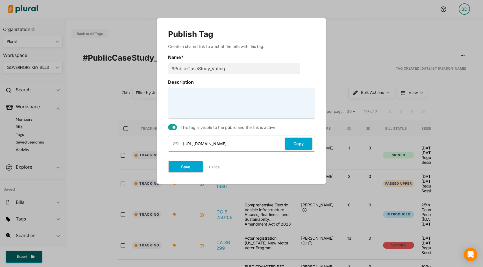
click at [188, 167] on button "Save" at bounding box center [185, 167] width 35 height 12
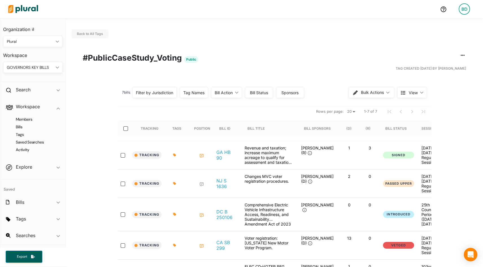
click at [411, 94] on span "View" at bounding box center [413, 93] width 9 height 6
click at [414, 117] on span "Cards" at bounding box center [426, 119] width 34 height 5
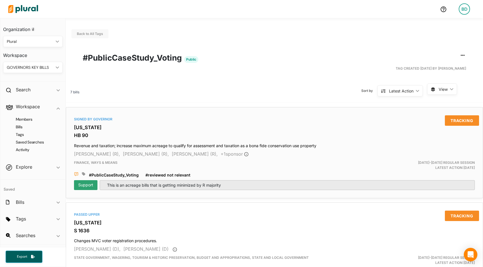
scroll to position [35, 0]
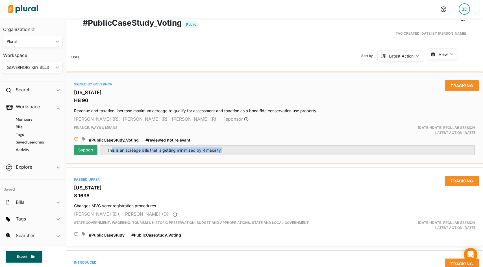
drag, startPoint x: 112, startPoint y: 150, endPoint x: 278, endPoint y: 163, distance: 166.0
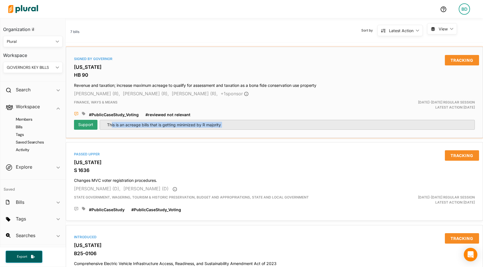
scroll to position [61, 0]
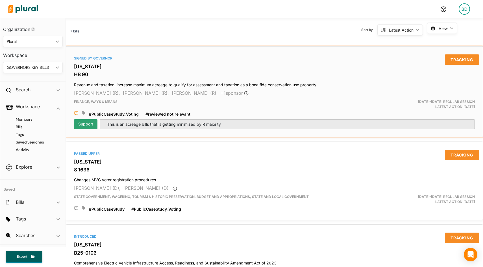
click at [184, 70] on div "Signed by Governor Georgia HB 90 Revenue and taxation; increase maximum acreage…" at bounding box center [274, 92] width 412 height 86
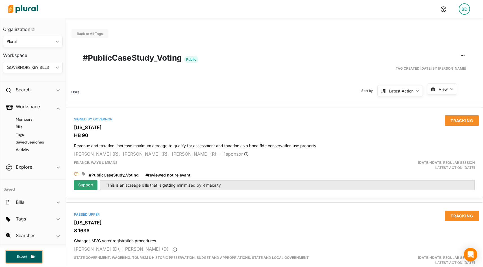
click at [30, 256] on span "Export" at bounding box center [22, 257] width 18 height 5
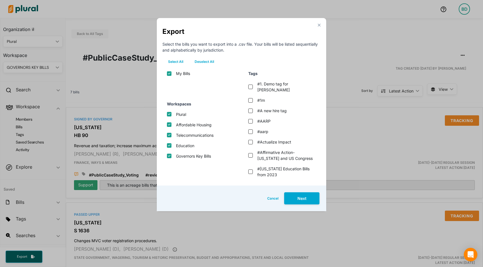
click at [208, 62] on button "Deselect All" at bounding box center [204, 62] width 31 height 8
checkbox input "false"
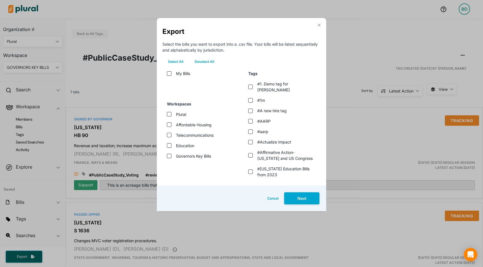
checkbox input "false"
checkbox bills "false"
click at [181, 116] on label "Plural" at bounding box center [181, 115] width 10 height 6
click at [171, 116] on input "Plural" at bounding box center [169, 114] width 5 height 5
checkbox input "true"
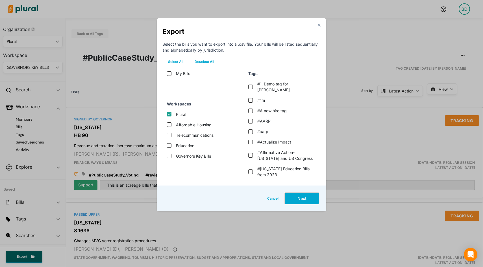
click at [300, 198] on button "Next" at bounding box center [301, 199] width 35 height 12
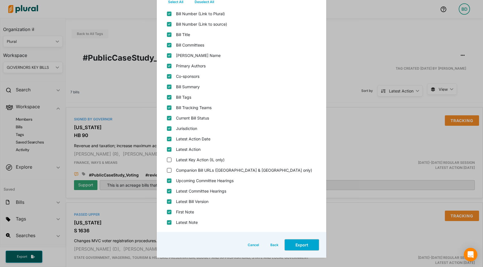
scroll to position [75, 0]
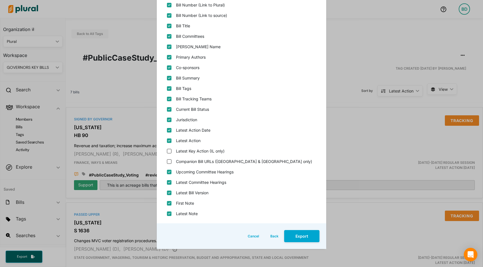
click at [255, 234] on button "Cancel" at bounding box center [253, 236] width 23 height 12
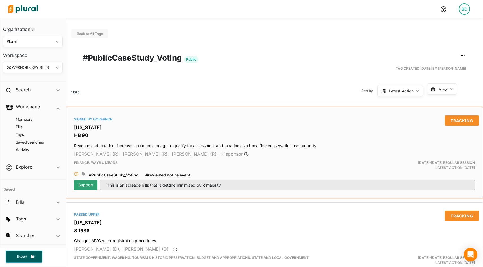
click at [82, 136] on h3 "HB 90" at bounding box center [274, 136] width 401 height 6
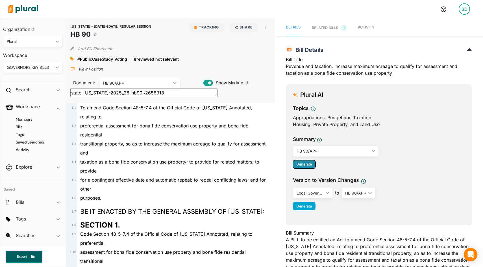
click at [301, 164] on span "Generate" at bounding box center [304, 164] width 16 height 4
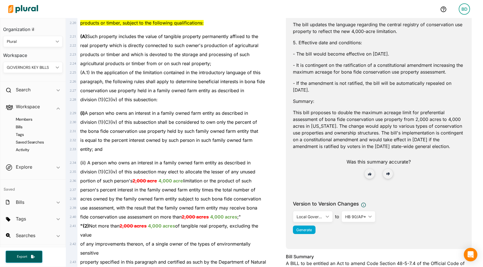
scroll to position [300, 0]
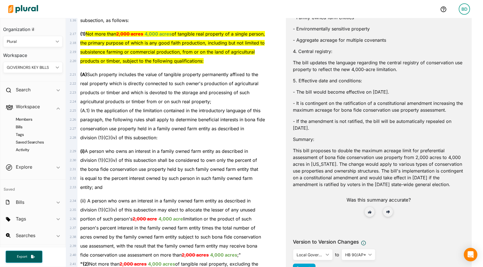
drag, startPoint x: 439, startPoint y: 184, endPoint x: 292, endPoint y: 150, distance: 151.3
click at [292, 150] on div "Plural AI Topics Appropriations, Budget and Taxation Housing, Private Property,…" at bounding box center [379, 36] width 186 height 503
copy p "This bill proposes to double the maximum acreage limit for preferential assessm…"
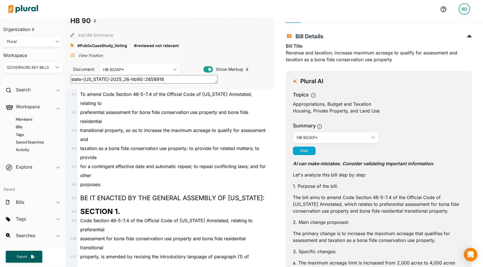
scroll to position [0, 0]
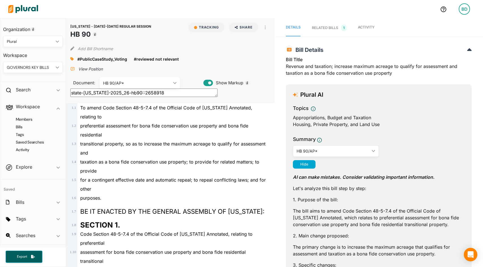
click at [83, 70] on p "View Position" at bounding box center [90, 69] width 25 height 6
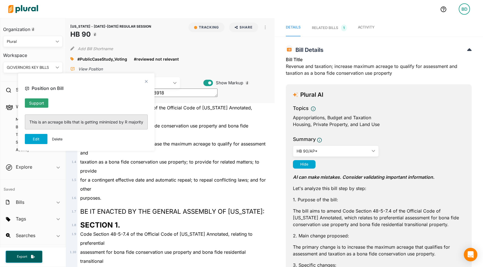
click at [82, 120] on p "This is an acreage bills that is getting minimized by R majority" at bounding box center [86, 122] width 114 height 6
click at [113, 121] on p "This is an acreage bills that is getting minimized by R majority" at bounding box center [86, 122] width 114 height 6
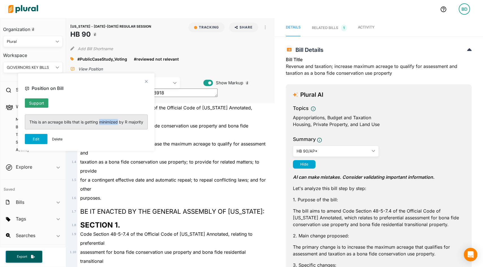
click at [113, 121] on p "This is an acreage bills that is getting minimized by R majority" at bounding box center [86, 122] width 114 height 6
click at [37, 138] on button "Edit" at bounding box center [36, 139] width 23 height 10
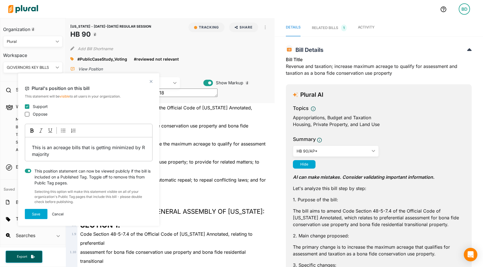
click at [41, 156] on span "This is an acreage bills that is getting minimized by R majority" at bounding box center [89, 151] width 114 height 12
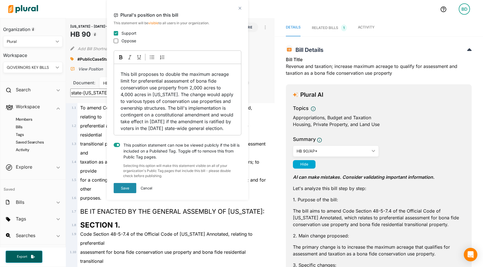
click at [124, 193] on button "Save" at bounding box center [125, 188] width 23 height 10
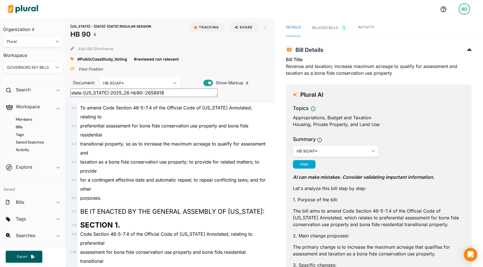
drag, startPoint x: 41, startPoint y: 120, endPoint x: 28, endPoint y: 124, distance: 13.5
click at [19, 135] on h4 "Tags" at bounding box center [34, 134] width 51 height 5
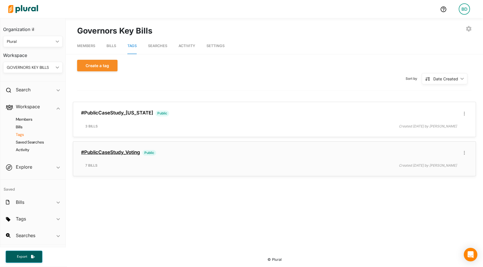
click at [123, 152] on link "#PublicCaseStudy_Voting" at bounding box center [110, 153] width 59 height 6
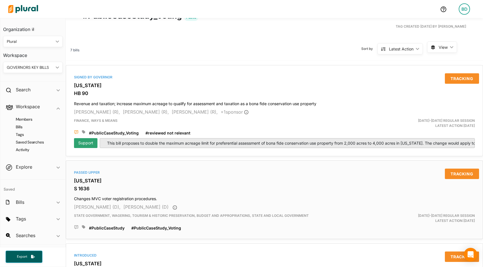
scroll to position [45, 0]
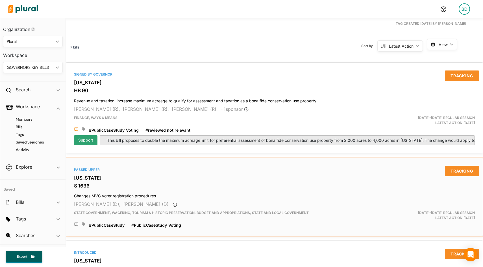
click at [84, 188] on h3 "S 1636" at bounding box center [274, 186] width 401 height 6
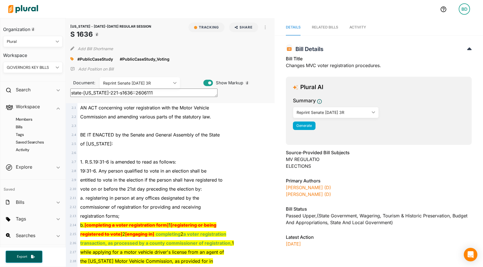
click at [72, 68] on icon at bounding box center [72, 69] width 5 height 5
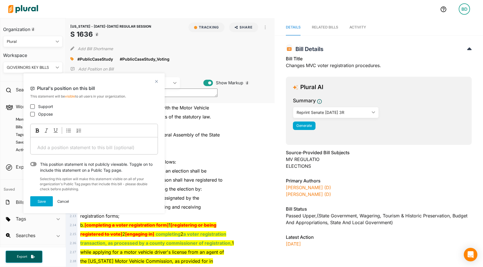
click at [45, 143] on div "Add a position statement to this bill (optional) ﻿" at bounding box center [93, 146] width 127 height 17
click at [66, 202] on button "Cancel" at bounding box center [63, 202] width 12 height 10
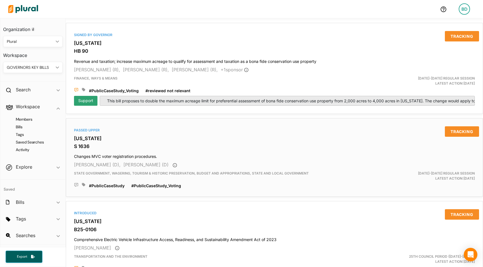
scroll to position [86, 0]
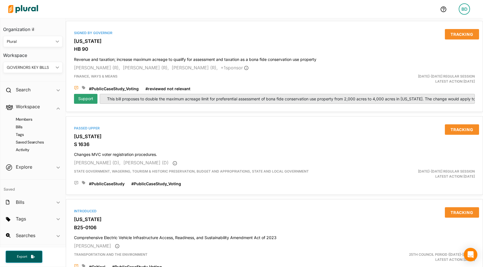
click at [42, 70] on div "GOVERNORS KEY BILLS" at bounding box center [30, 68] width 47 height 6
click at [28, 133] on div "TELECOMMUNICATIONS" at bounding box center [30, 132] width 44 height 5
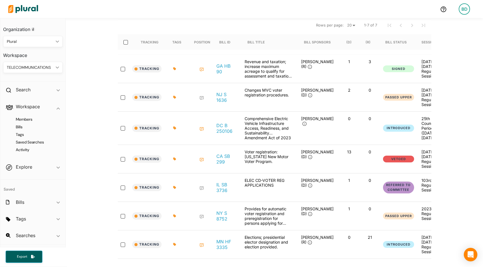
click at [30, 69] on div "TELECOMMUNICATIONS" at bounding box center [30, 68] width 47 height 6
click at [20, 145] on div "NEW WORKSPACE" at bounding box center [35, 145] width 38 height 5
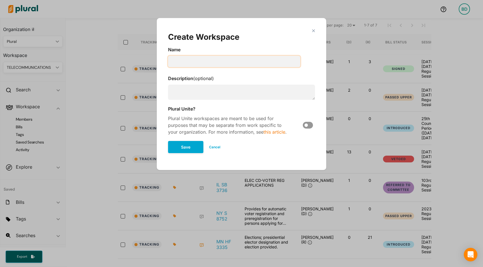
click at [193, 56] on input "Modal" at bounding box center [234, 61] width 132 height 11
type input "SME / General Counsel"
click at [187, 151] on button "Save" at bounding box center [185, 147] width 35 height 12
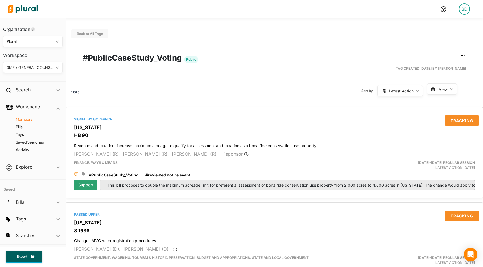
click at [22, 121] on h4 "Members" at bounding box center [34, 119] width 51 height 5
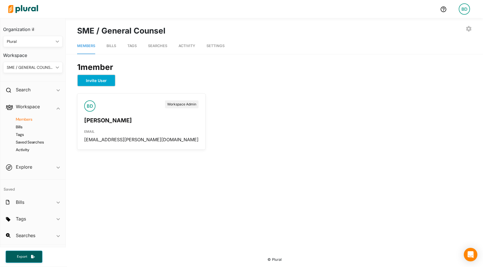
click at [101, 83] on button "Invite User" at bounding box center [96, 81] width 38 height 12
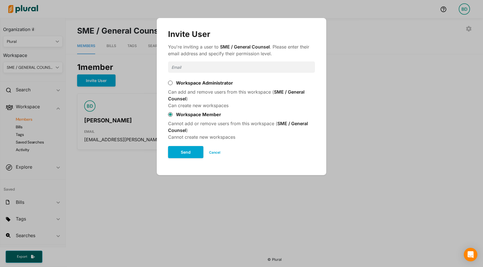
click at [199, 130] on div "Cannot add or remove users from this workspace ( SME / General Counsel ) Cannot…" at bounding box center [241, 130] width 147 height 20
click at [213, 123] on div "Cannot add or remove users from this workspace ( SME / General Counsel ) Cannot…" at bounding box center [241, 130] width 147 height 20
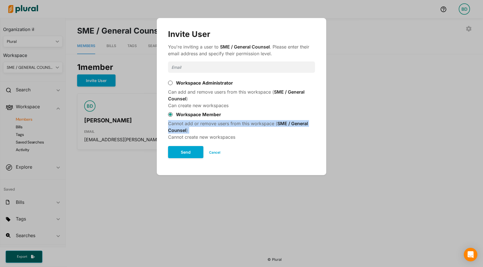
click at [213, 123] on div "Cannot add or remove users from this workspace ( SME / General Counsel ) Cannot…" at bounding box center [241, 130] width 147 height 20
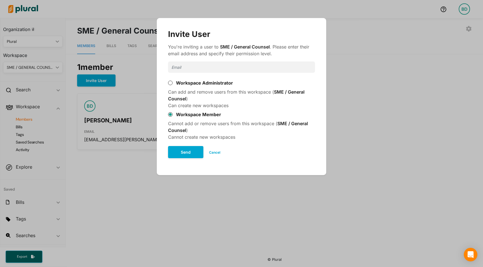
click at [198, 67] on input "Modal" at bounding box center [241, 67] width 147 height 11
click at [281, 103] on div "Can add and remove users from this workspace ( SME / General Counsel ) Can crea…" at bounding box center [241, 99] width 147 height 20
click at [214, 151] on button "Cancel" at bounding box center [214, 153] width 23 height 8
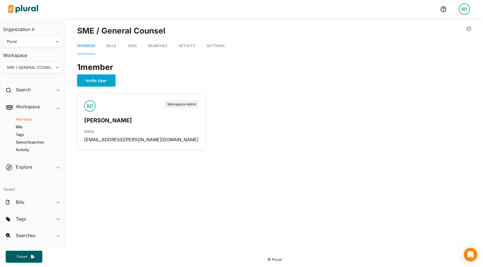
click at [19, 8] on img at bounding box center [23, 9] width 40 height 20
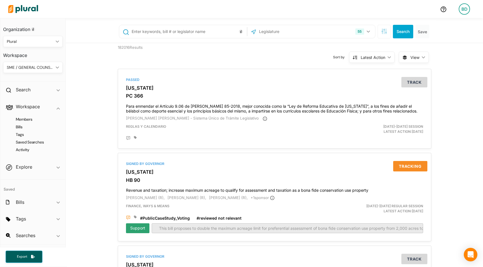
click at [41, 67] on div "SME / GENERAL COUNSEL" at bounding box center [30, 68] width 47 height 6
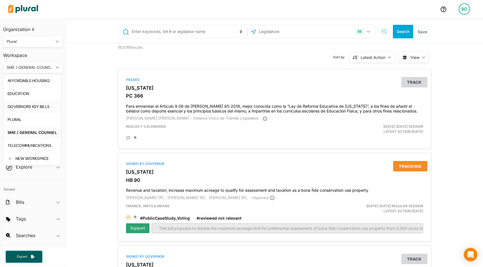
click at [19, 106] on div "GOVERNORS KEY BILLS" at bounding box center [32, 106] width 49 height 5
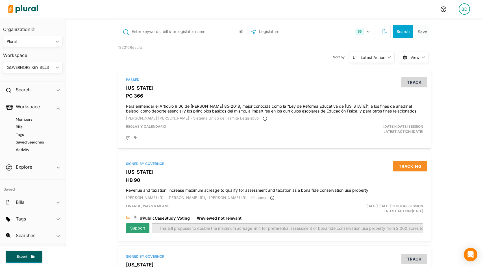
click at [414, 55] on span "View" at bounding box center [414, 58] width 9 height 6
click at [418, 82] on span "Cards" at bounding box center [428, 83] width 34 height 5
click at [421, 82] on span "Cards" at bounding box center [428, 83] width 34 height 5
click at [21, 126] on h4 "Bills" at bounding box center [34, 127] width 51 height 5
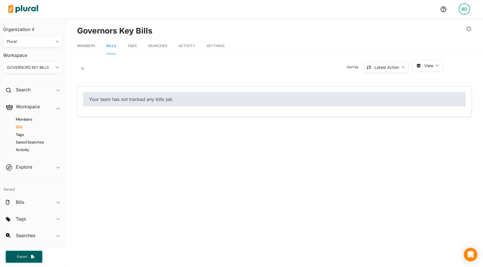
click at [131, 45] on span "Tags" at bounding box center [131, 46] width 9 height 4
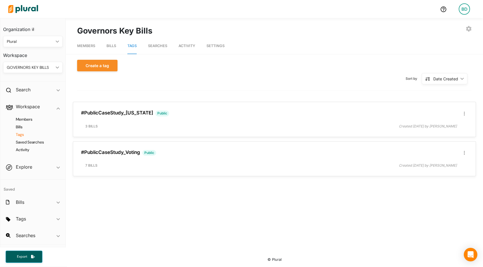
click at [110, 46] on span "Bills" at bounding box center [111, 46] width 10 height 4
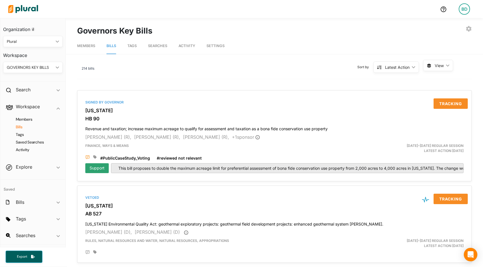
click at [437, 63] on span "View" at bounding box center [439, 66] width 9 height 6
click at [442, 81] on button "Table" at bounding box center [448, 78] width 49 height 13
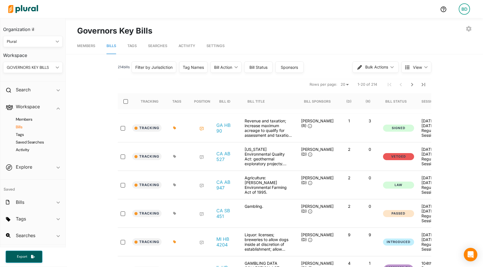
click at [202, 67] on div "Tag Names" at bounding box center [193, 67] width 21 height 6
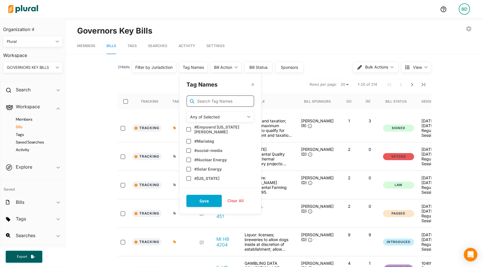
click at [210, 102] on input "text" at bounding box center [220, 101] width 68 height 12
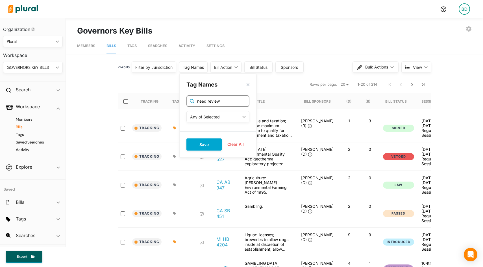
type input "need review"
drag, startPoint x: 158, startPoint y: 33, endPoint x: 137, endPoint y: 43, distance: 23.3
click at [157, 33] on div "EXPORT BILLS INVITE USER EDIT WORKSPACE LEAVE WORKSPACE DELETE WORKSPACE Govern…" at bounding box center [274, 31] width 395 height 12
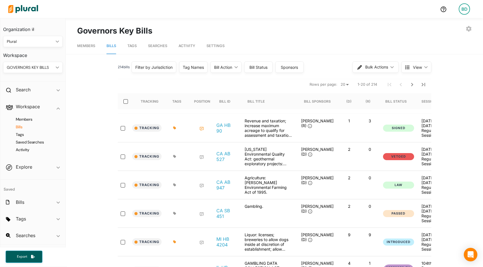
click at [196, 65] on div "Tag Names" at bounding box center [193, 67] width 21 height 6
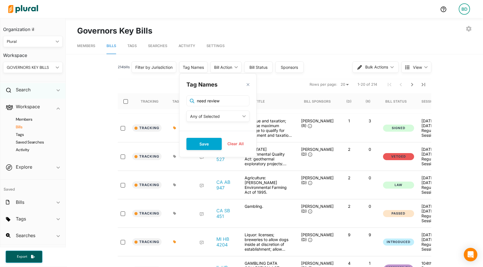
click at [56, 88] on div "Search ic_keyboard_arrow_down" at bounding box center [32, 90] width 65 height 15
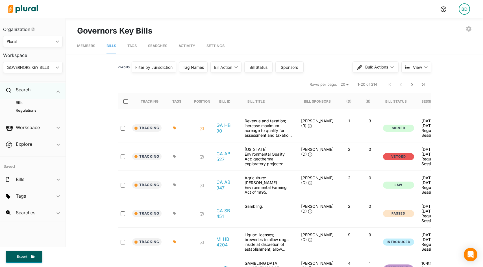
click at [58, 90] on icon "ic_keyboard_arrow_down" at bounding box center [57, 91] width 3 height 3
click at [56, 67] on polygon at bounding box center [57, 68] width 3 height 2
click at [58, 88] on span "ic_keyboard_arrow_down" at bounding box center [57, 91] width 3 height 8
click at [30, 111] on h4 "Regulations" at bounding box center [34, 110] width 51 height 5
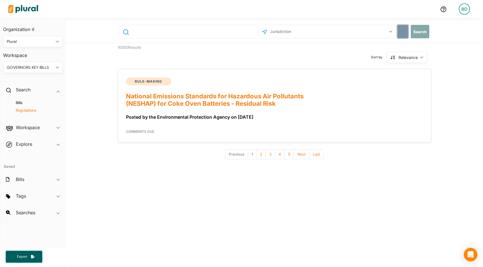
click at [404, 33] on icon "button" at bounding box center [404, 32] width 1 height 1
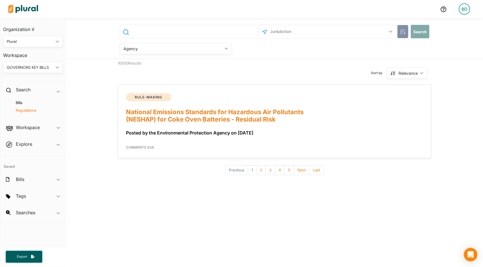
click at [218, 48] on div "Agency" at bounding box center [172, 49] width 99 height 6
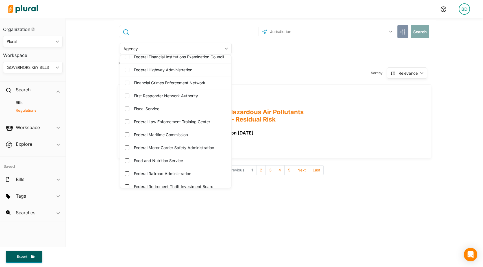
scroll to position [1081, 0]
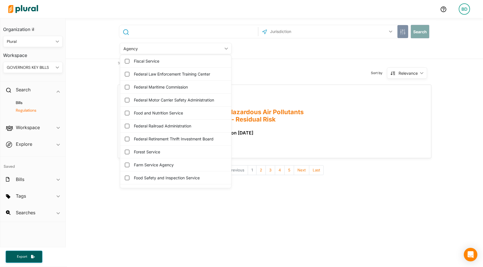
click at [20, 99] on div "Bills Regulations" at bounding box center [32, 109] width 65 height 21
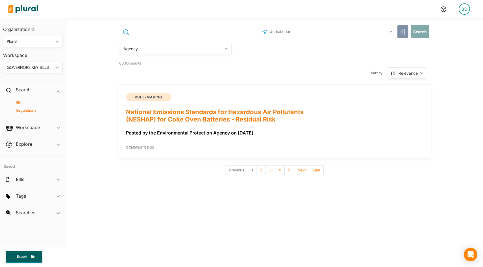
click at [19, 101] on h4 "Bills" at bounding box center [34, 102] width 51 height 5
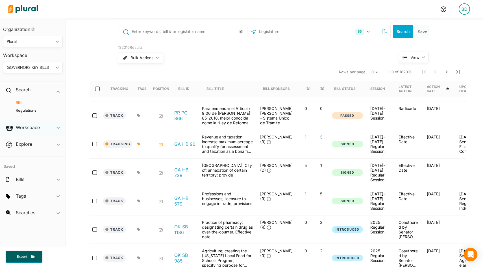
click at [58, 128] on icon "ic_keyboard_arrow_down" at bounding box center [57, 128] width 3 height 3
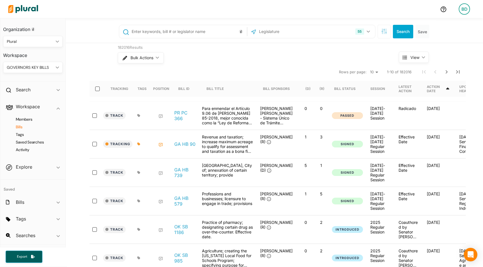
click at [21, 129] on h4 "Bills" at bounding box center [34, 127] width 51 height 5
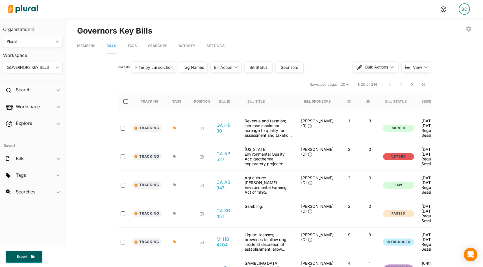
click at [163, 64] on div "Filter by Jurisdiction" at bounding box center [154, 67] width 45 height 11
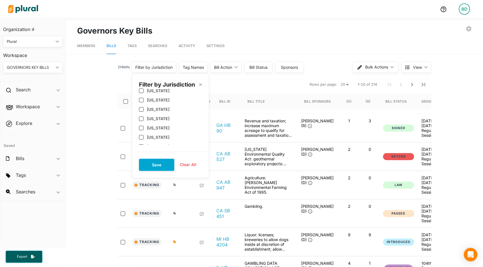
scroll to position [194, 0]
click at [160, 127] on label "[US_STATE]" at bounding box center [158, 127] width 23 height 5
checkbox input "true"
click at [156, 165] on button "Save" at bounding box center [156, 165] width 35 height 12
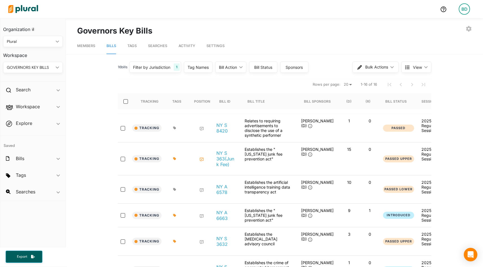
click at [201, 159] on icon at bounding box center [201, 160] width 5 height 5
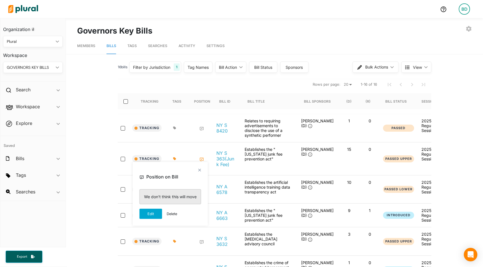
click at [175, 158] on icon at bounding box center [174, 158] width 3 height 3
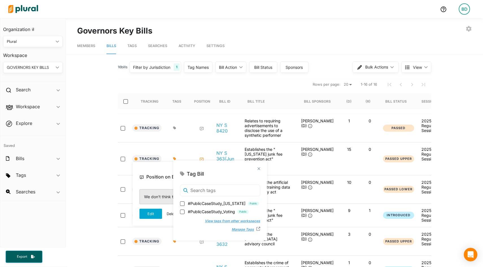
click at [195, 146] on div "Tracking NY S 363 (Junk Fee) Establishes the "New York junk fee prevention act"…" at bounding box center [327, 159] width 418 height 33
